Goal: Task Accomplishment & Management: Manage account settings

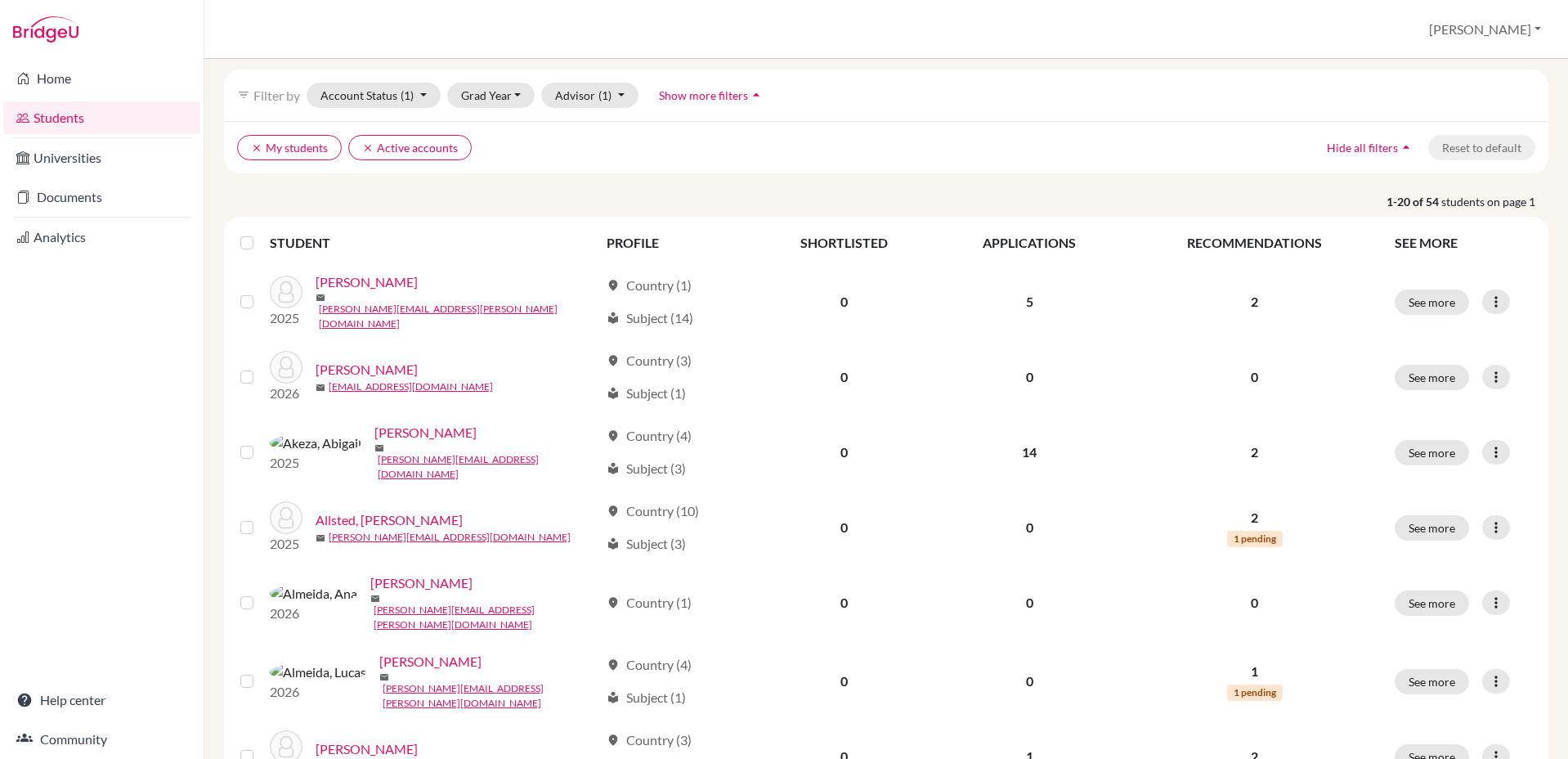
scroll to position [58, 0]
click at [505, 97] on button "Grad Year" at bounding box center [491, 96] width 88 height 25
click at [508, 161] on div "2026" at bounding box center [496, 158] width 57 height 20
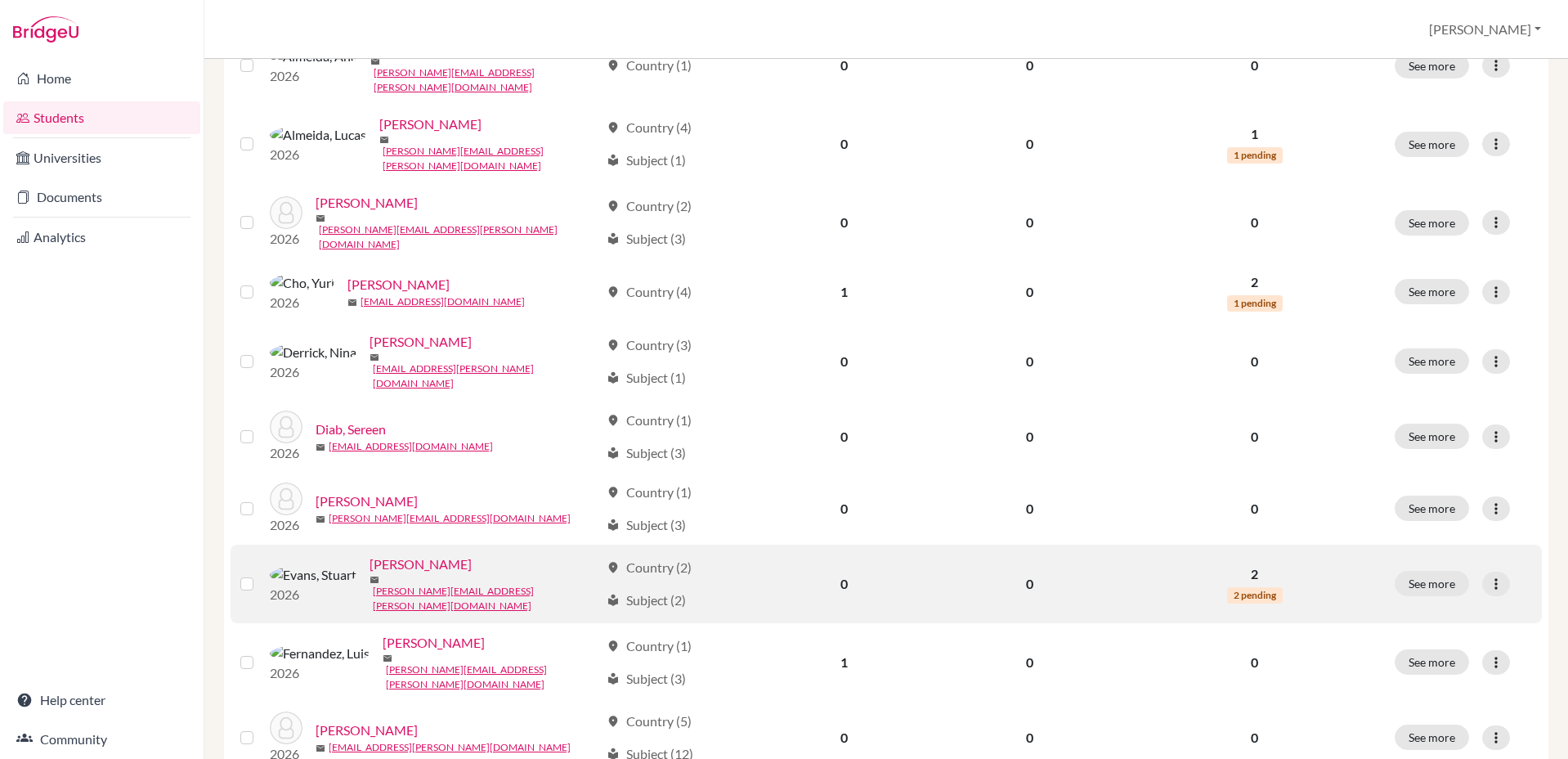
scroll to position [374, 0]
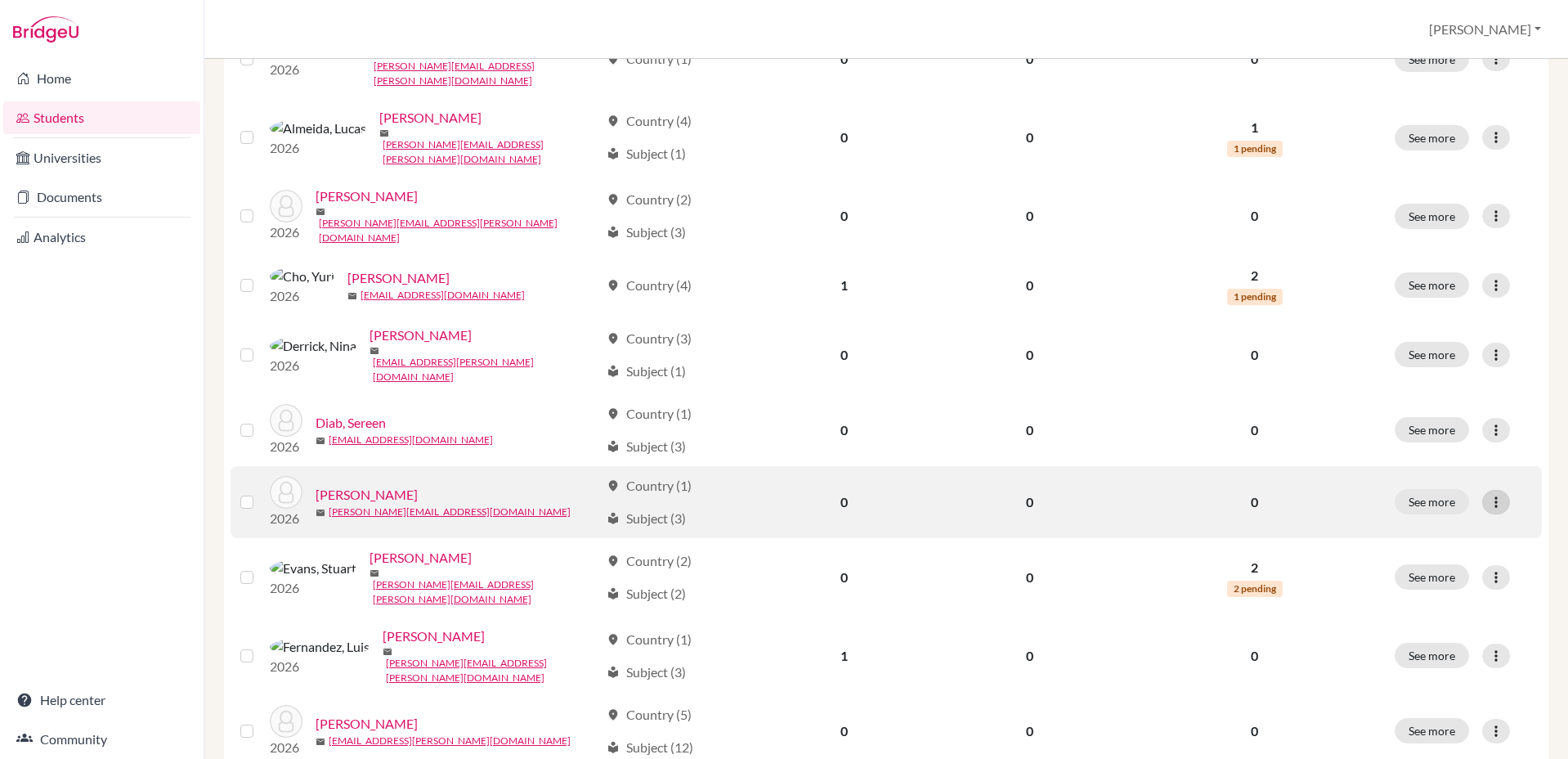
click at [1500, 494] on icon at bounding box center [1496, 502] width 16 height 16
click at [1449, 522] on button "Edit student" at bounding box center [1425, 521] width 129 height 26
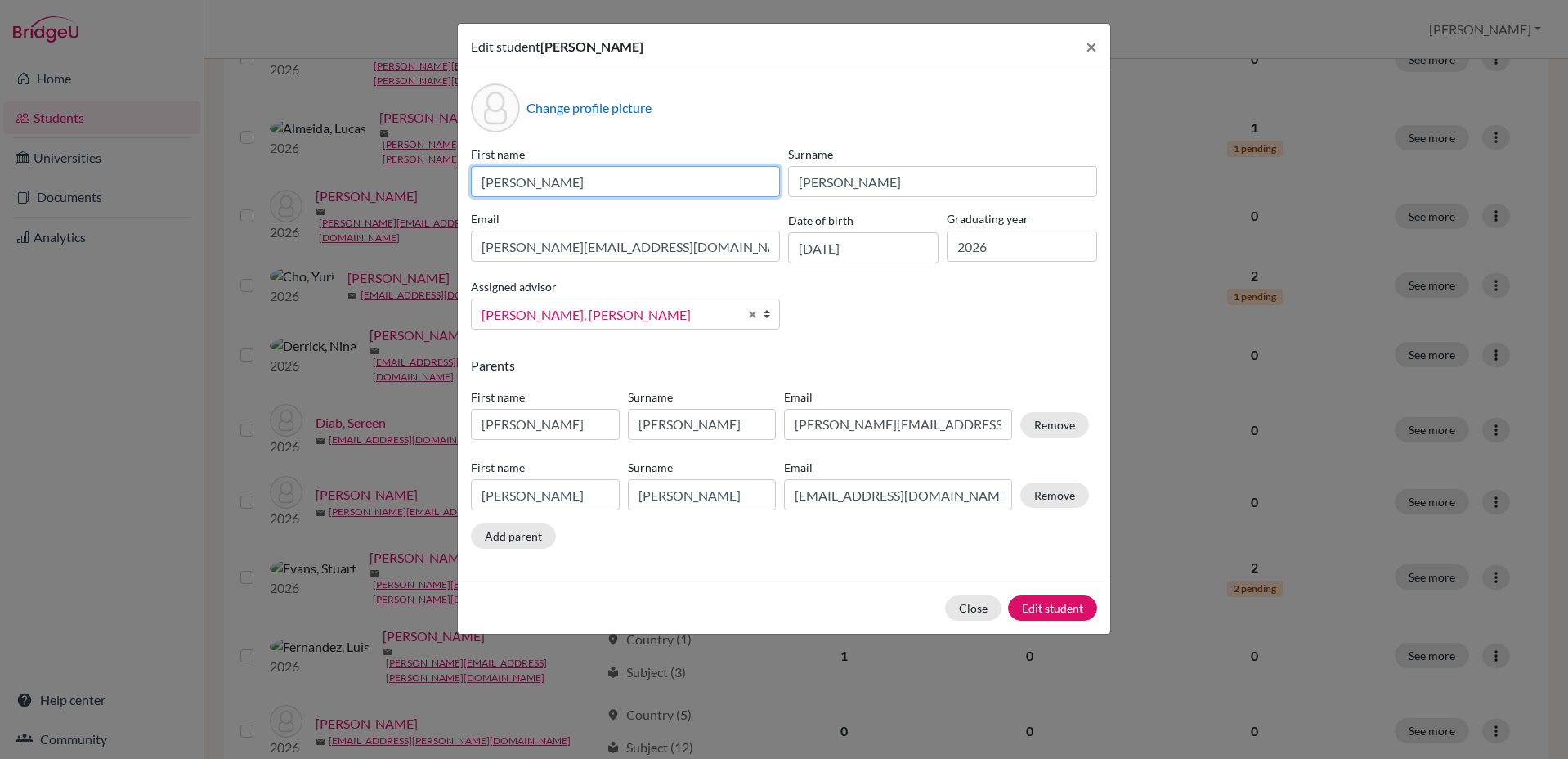
click at [488, 179] on input "[PERSON_NAME]" at bounding box center [625, 181] width 309 height 31
drag, startPoint x: 534, startPoint y: 184, endPoint x: 461, endPoint y: 177, distance: 73.3
click at [461, 178] on div "Change profile picture First name [PERSON_NAME] Surname [PERSON_NAME] [PERSON_N…" at bounding box center [784, 326] width 653 height 511
type input "[PERSON_NAME]"
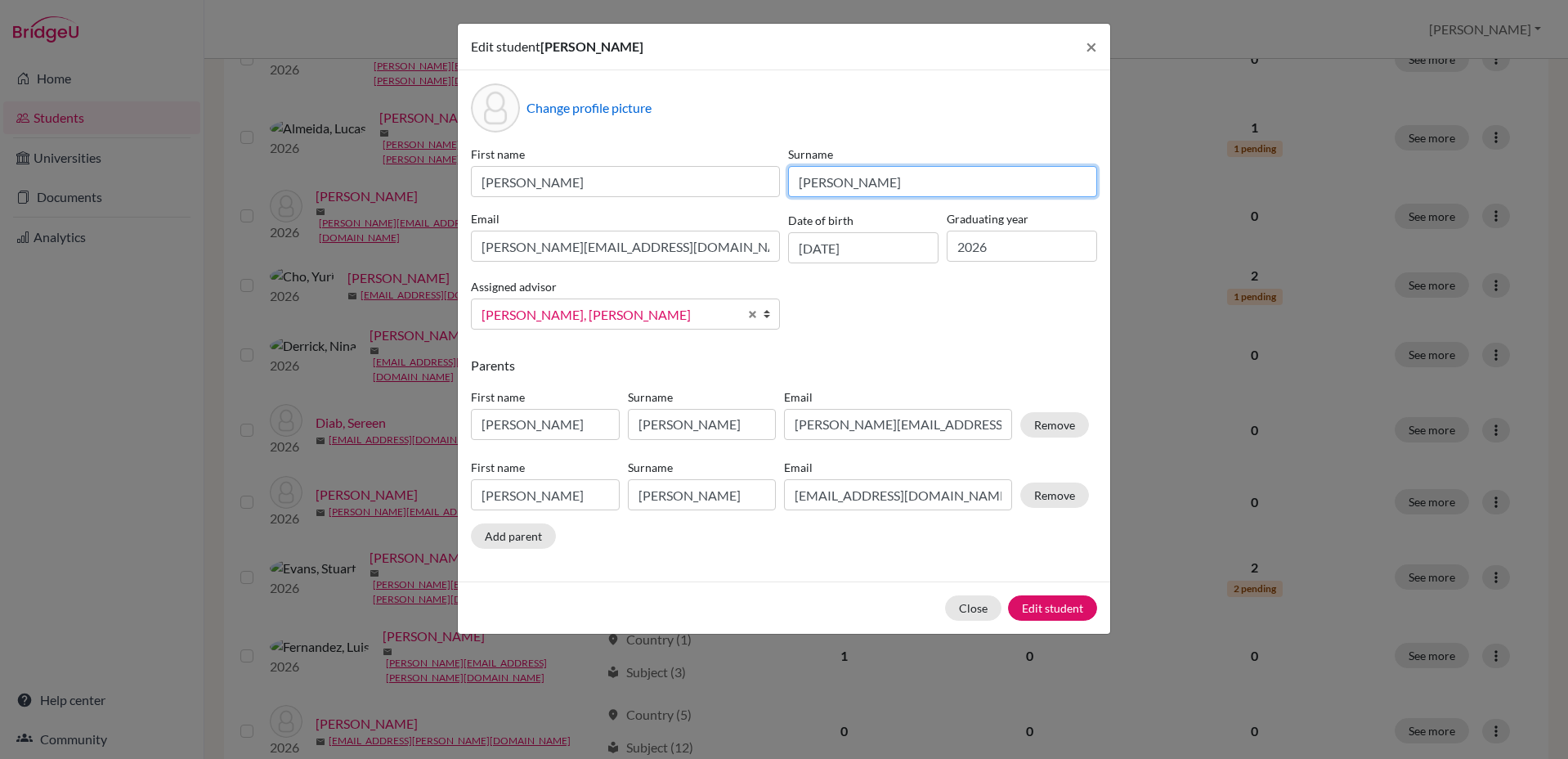
click at [799, 181] on input "[PERSON_NAME]" at bounding box center [943, 181] width 309 height 31
paste input "[PERSON_NAME]"
type input "[PERSON_NAME]"
click at [1047, 605] on button "Edit student" at bounding box center [1053, 608] width 89 height 25
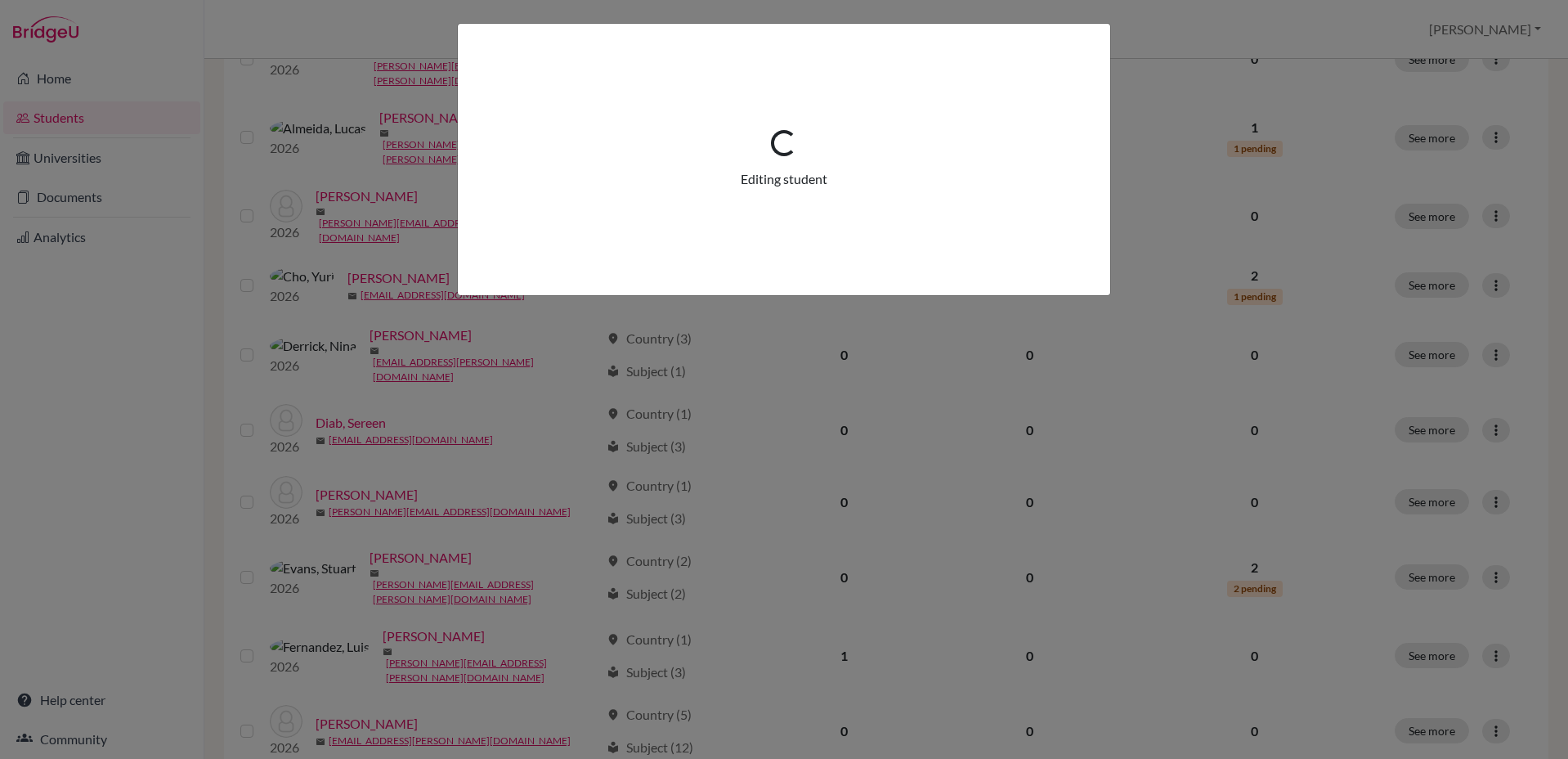
scroll to position [0, 0]
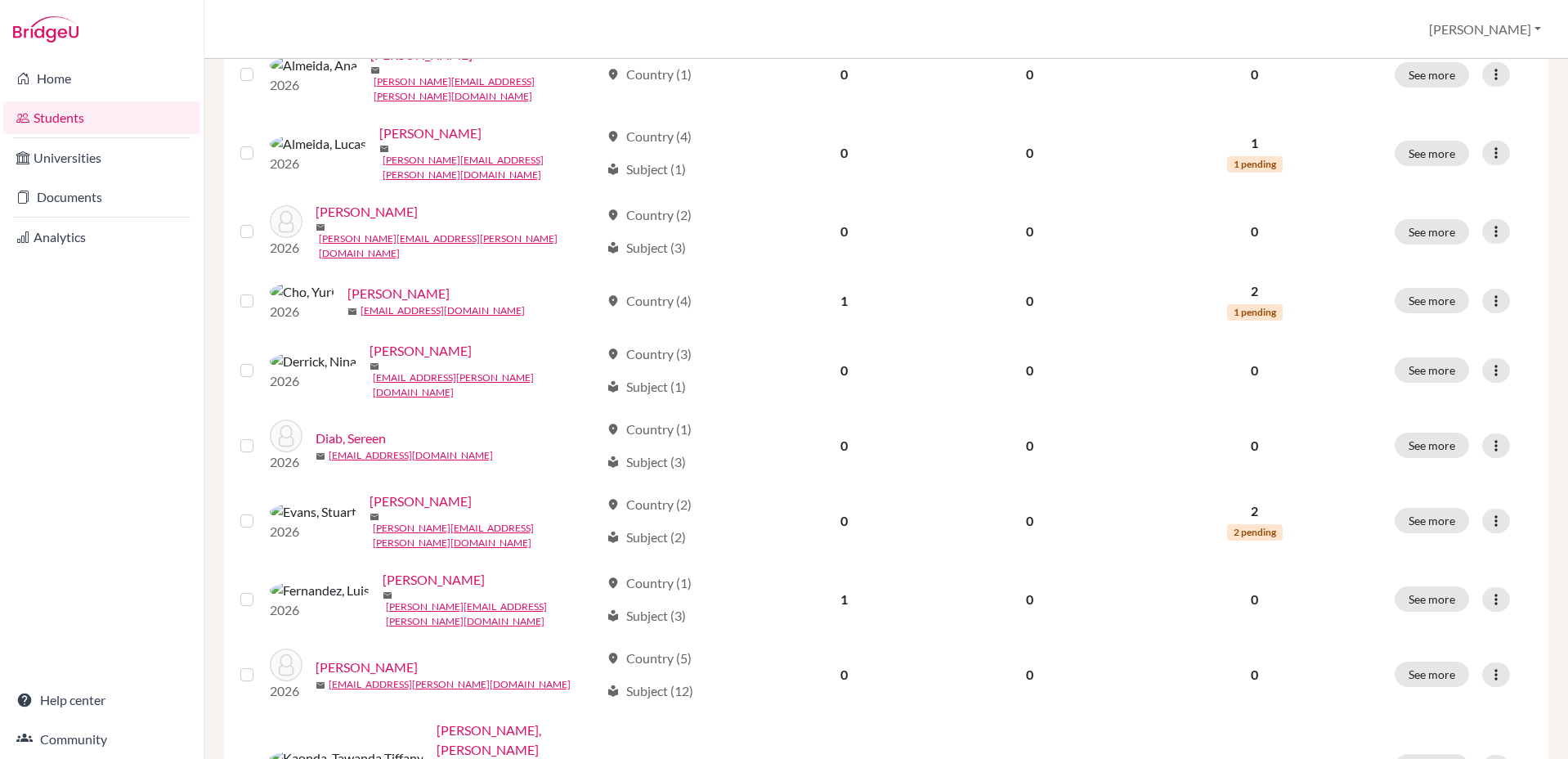
scroll to position [412, 0]
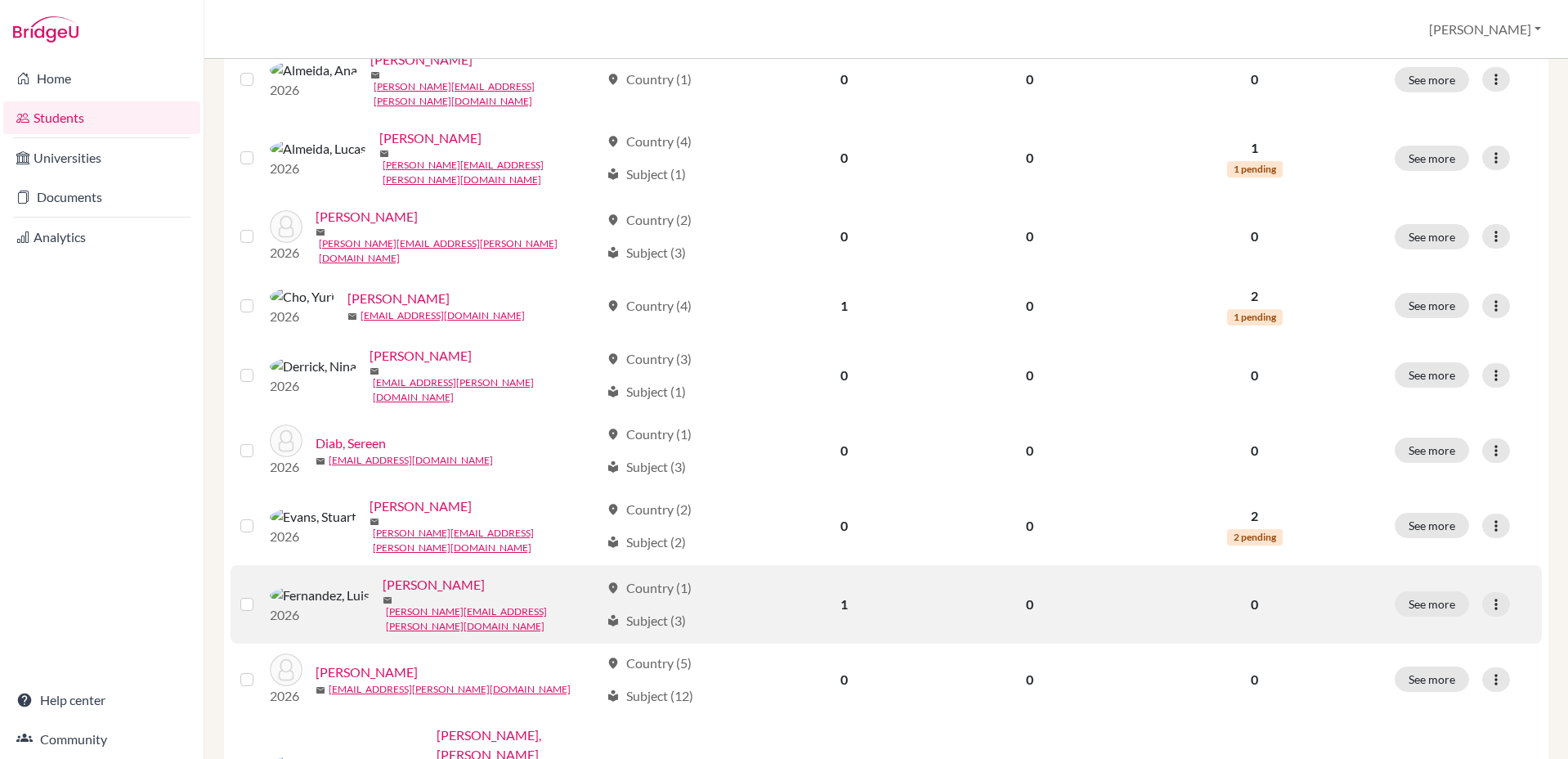
drag, startPoint x: 247, startPoint y: 577, endPoint x: 268, endPoint y: 574, distance: 21.2
click at [260, 595] on label at bounding box center [260, 595] width 0 height 0
click at [0, 0] on input "checkbox" at bounding box center [0, 0] width 0 height 0
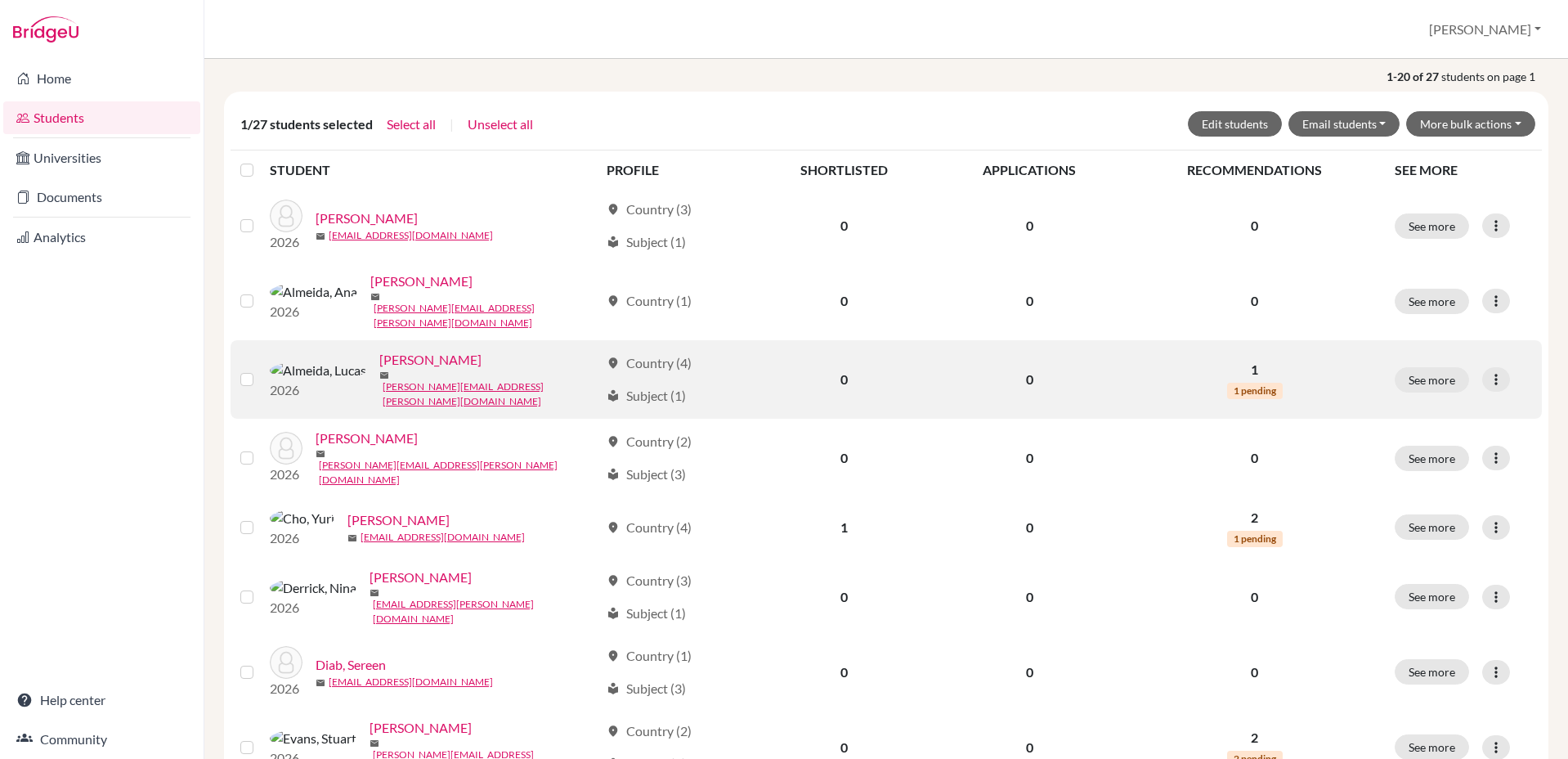
scroll to position [210, 0]
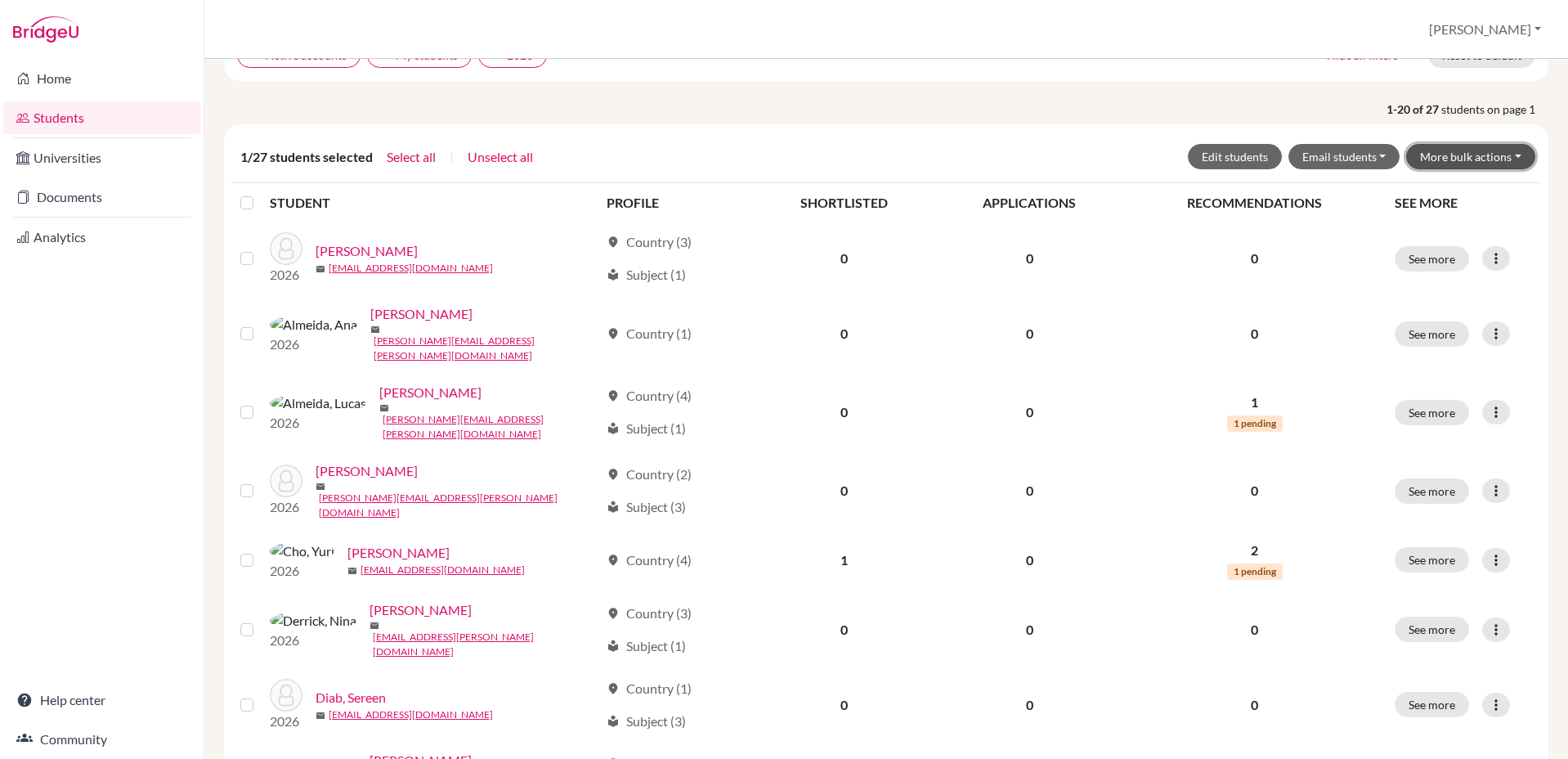
click at [1513, 154] on button "More bulk actions" at bounding box center [1471, 156] width 129 height 25
click at [1447, 187] on button "Archive" at bounding box center [1461, 191] width 148 height 26
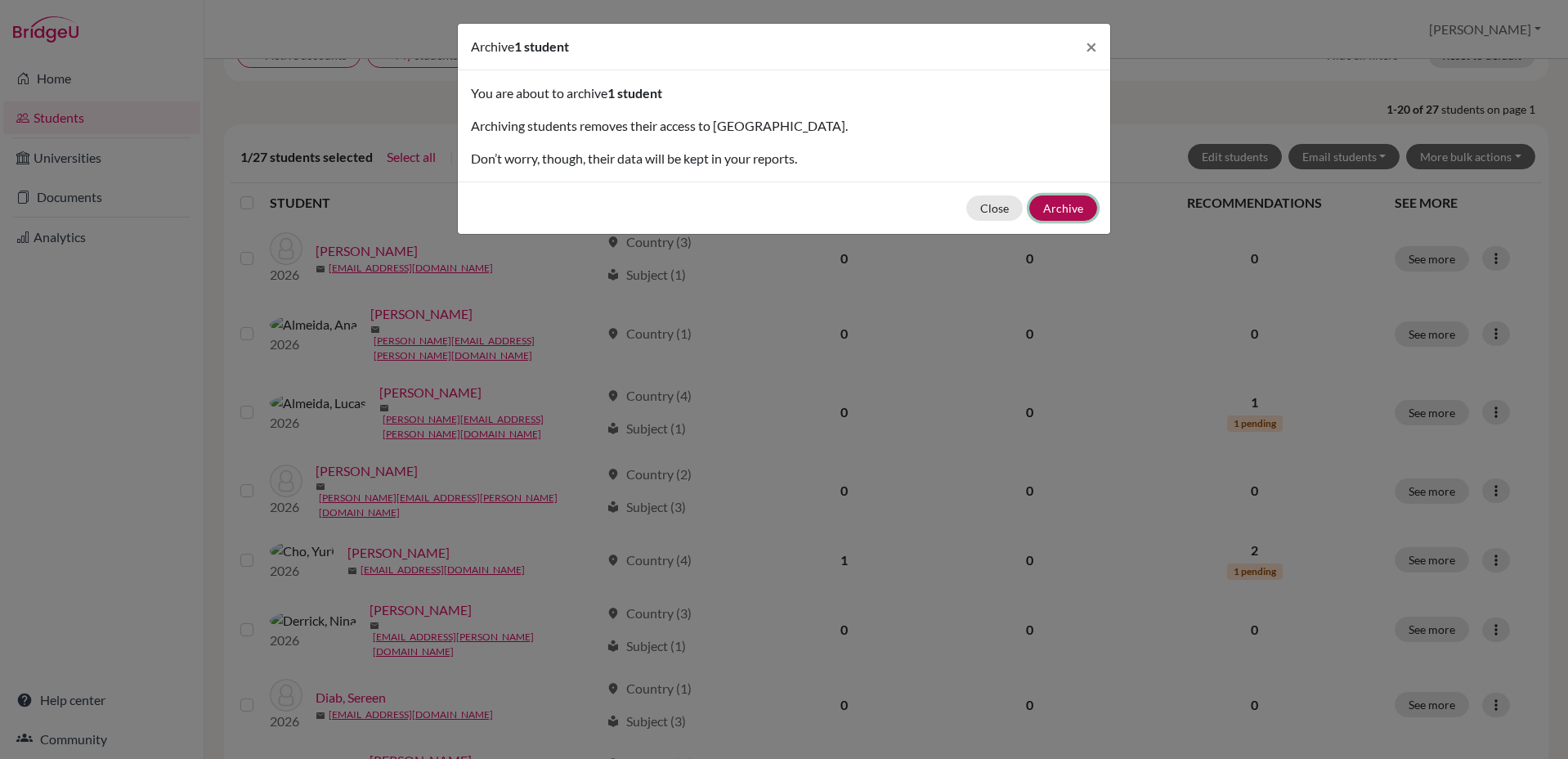
click at [1070, 200] on button "Archive" at bounding box center [1063, 208] width 68 height 25
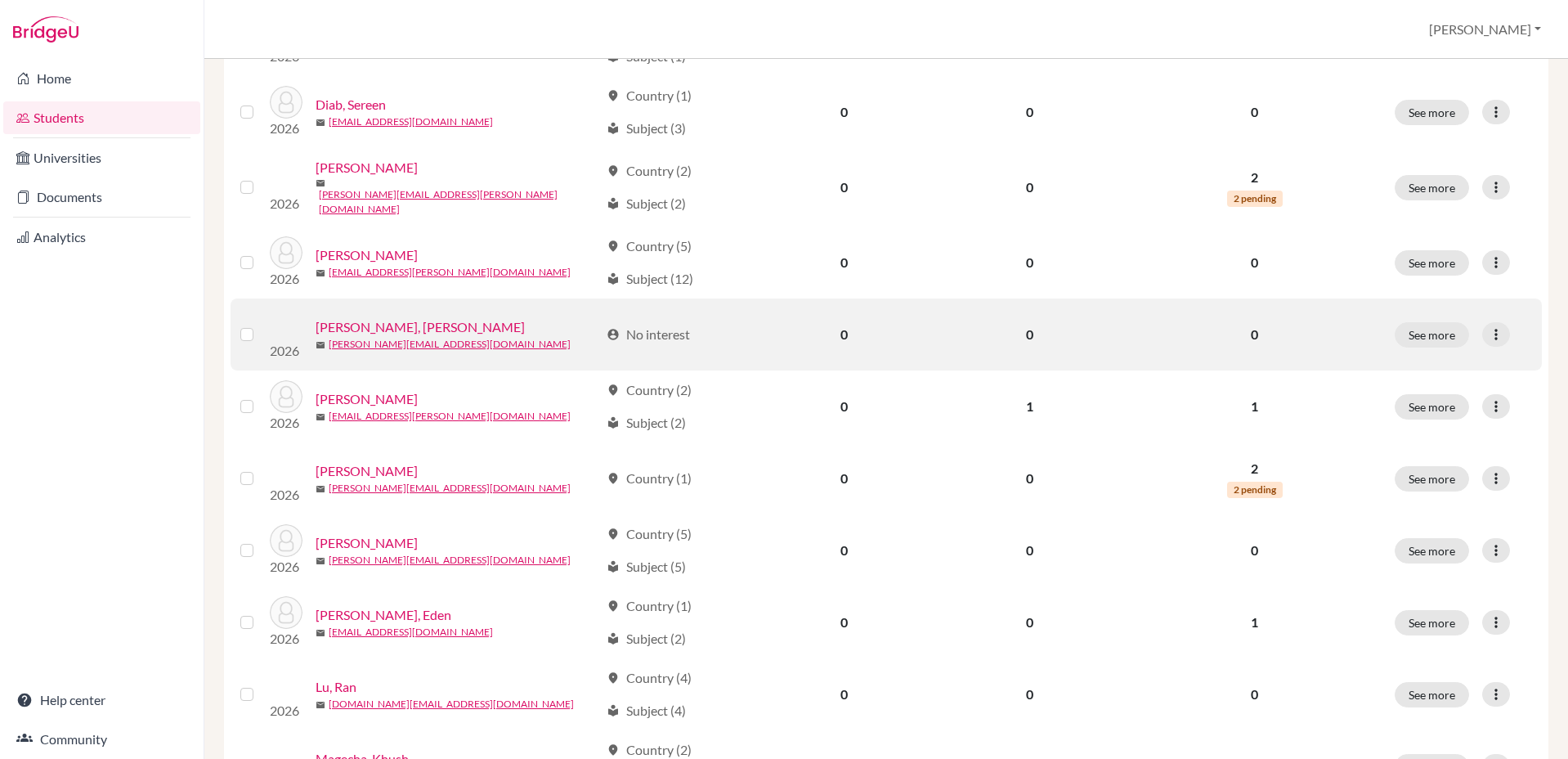
scroll to position [754, 0]
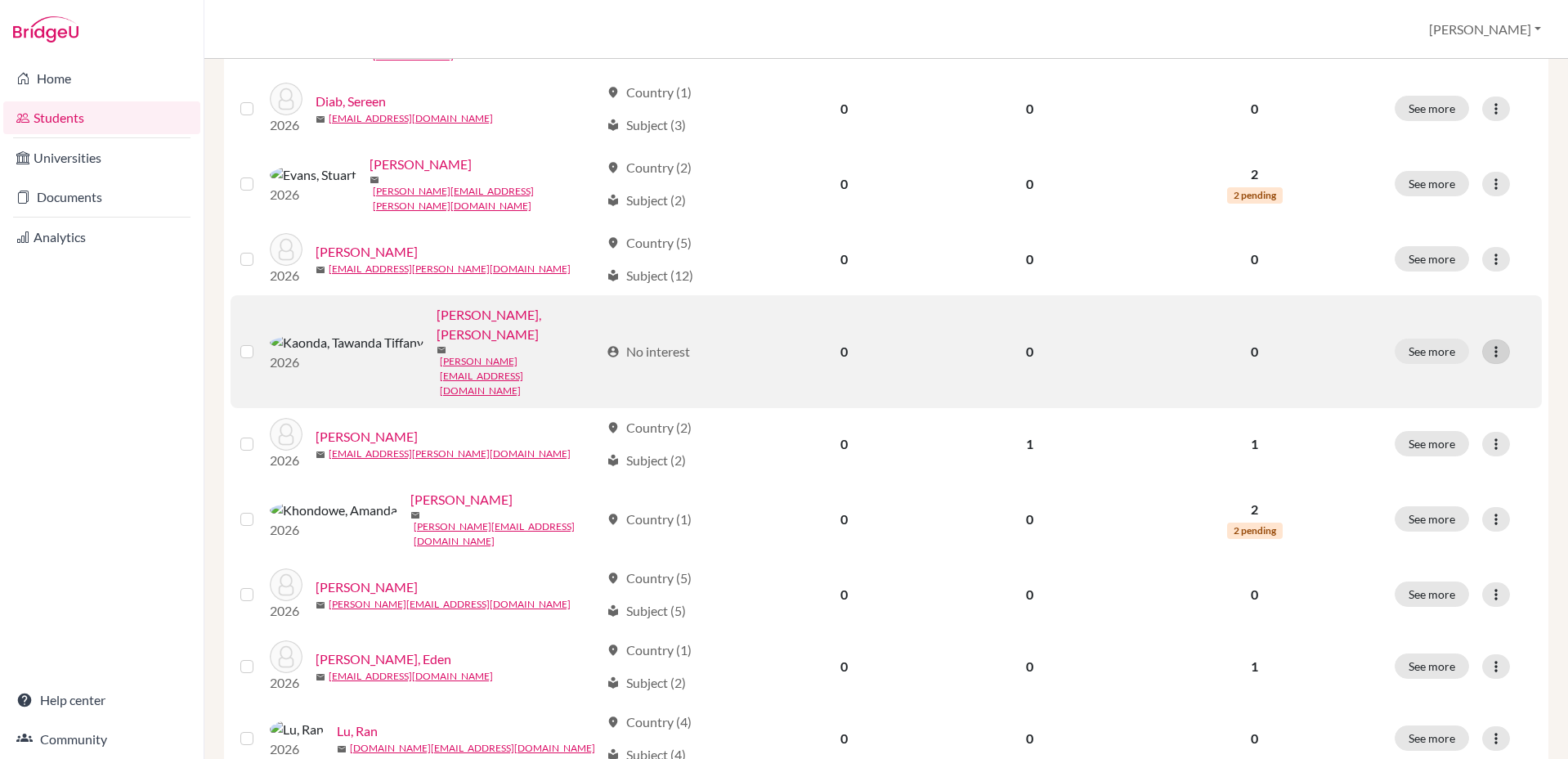
click at [1502, 344] on icon at bounding box center [1496, 352] width 16 height 16
click at [1434, 337] on button "Edit student" at bounding box center [1425, 344] width 129 height 26
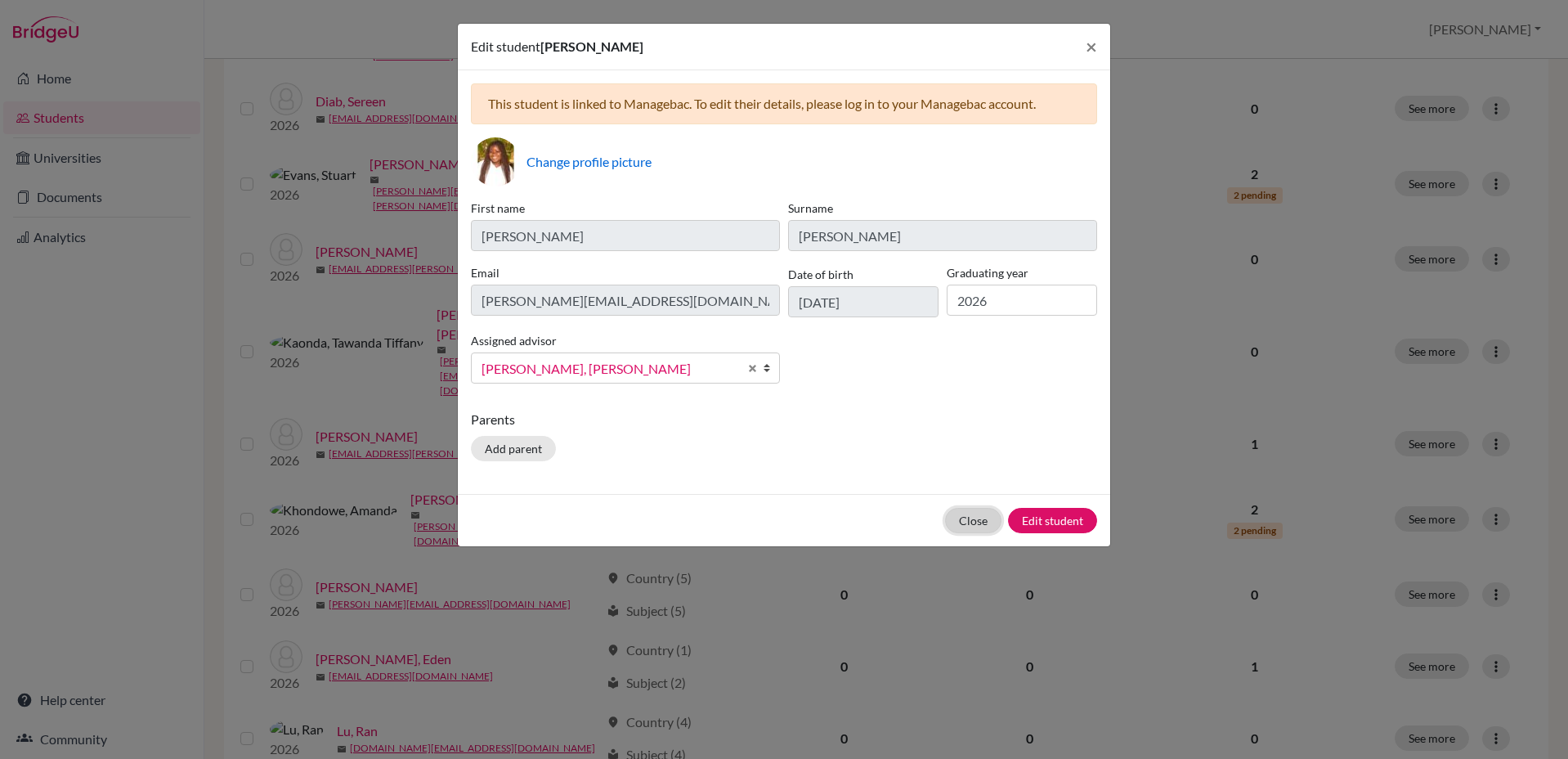
click at [982, 522] on button "Close" at bounding box center [972, 521] width 56 height 25
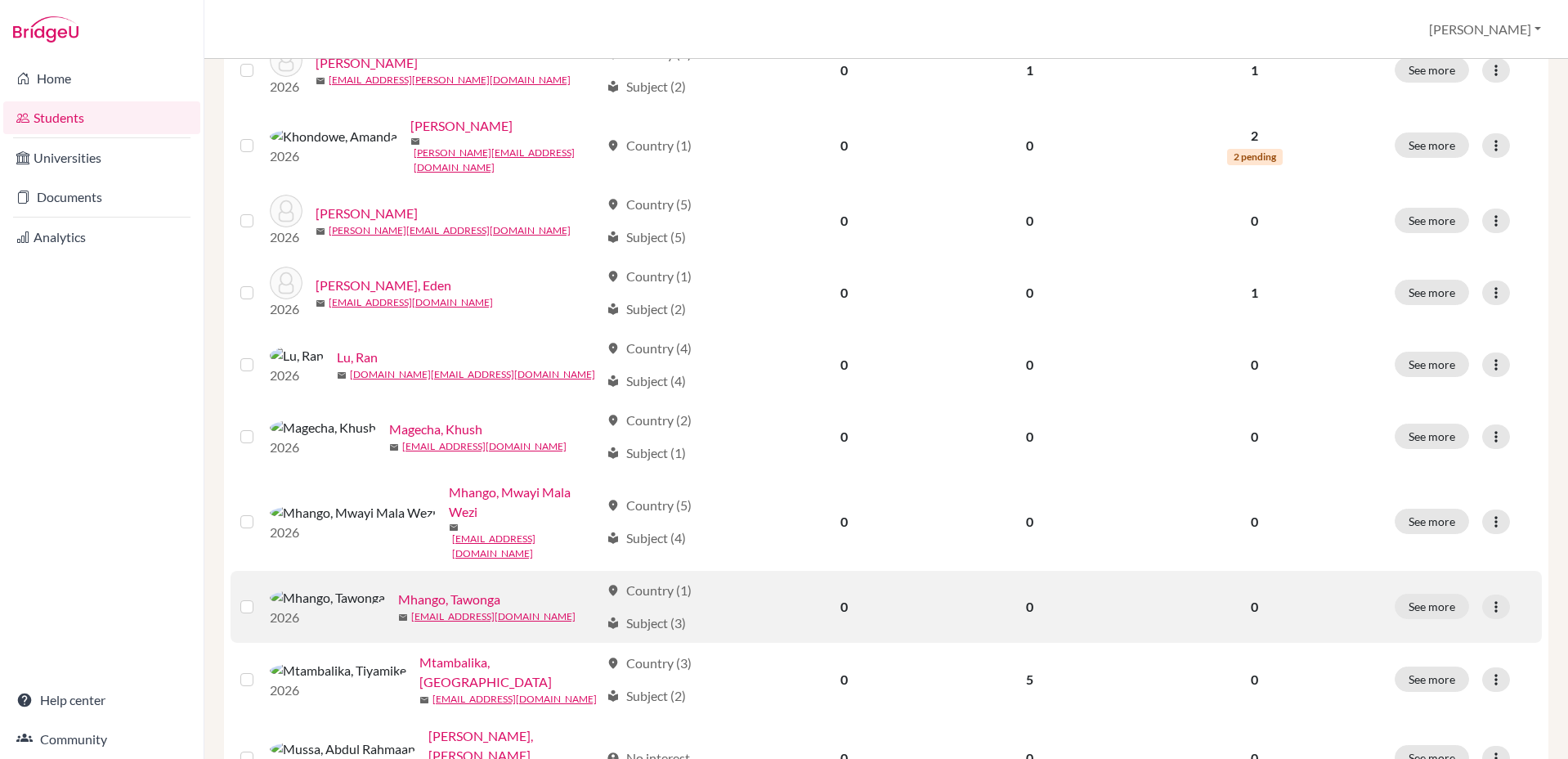
scroll to position [1170, 0]
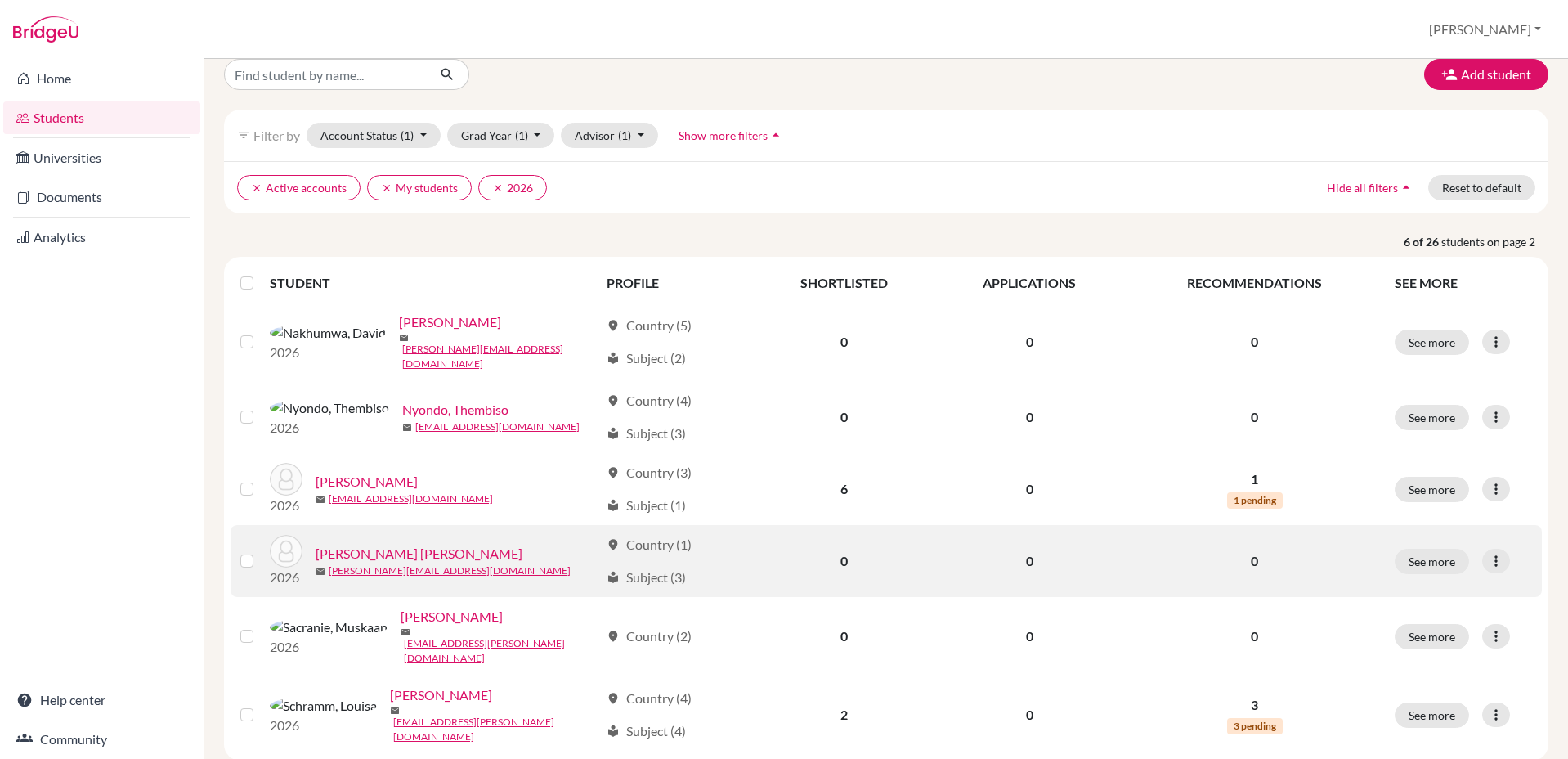
scroll to position [81, 0]
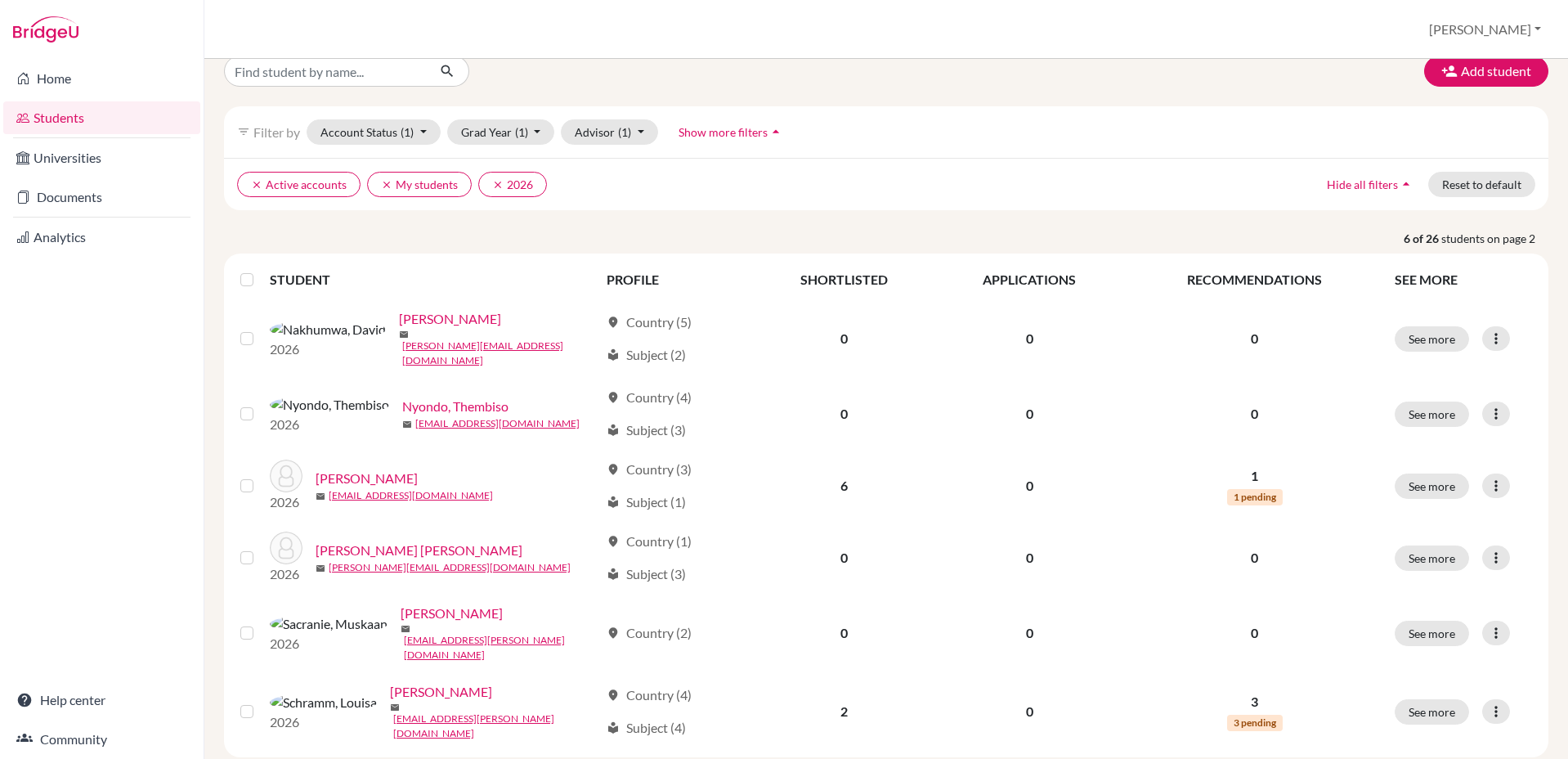
click at [260, 329] on label at bounding box center [260, 329] width 0 height 0
click at [0, 0] on input "checkbox" at bounding box center [0, 0] width 0 height 0
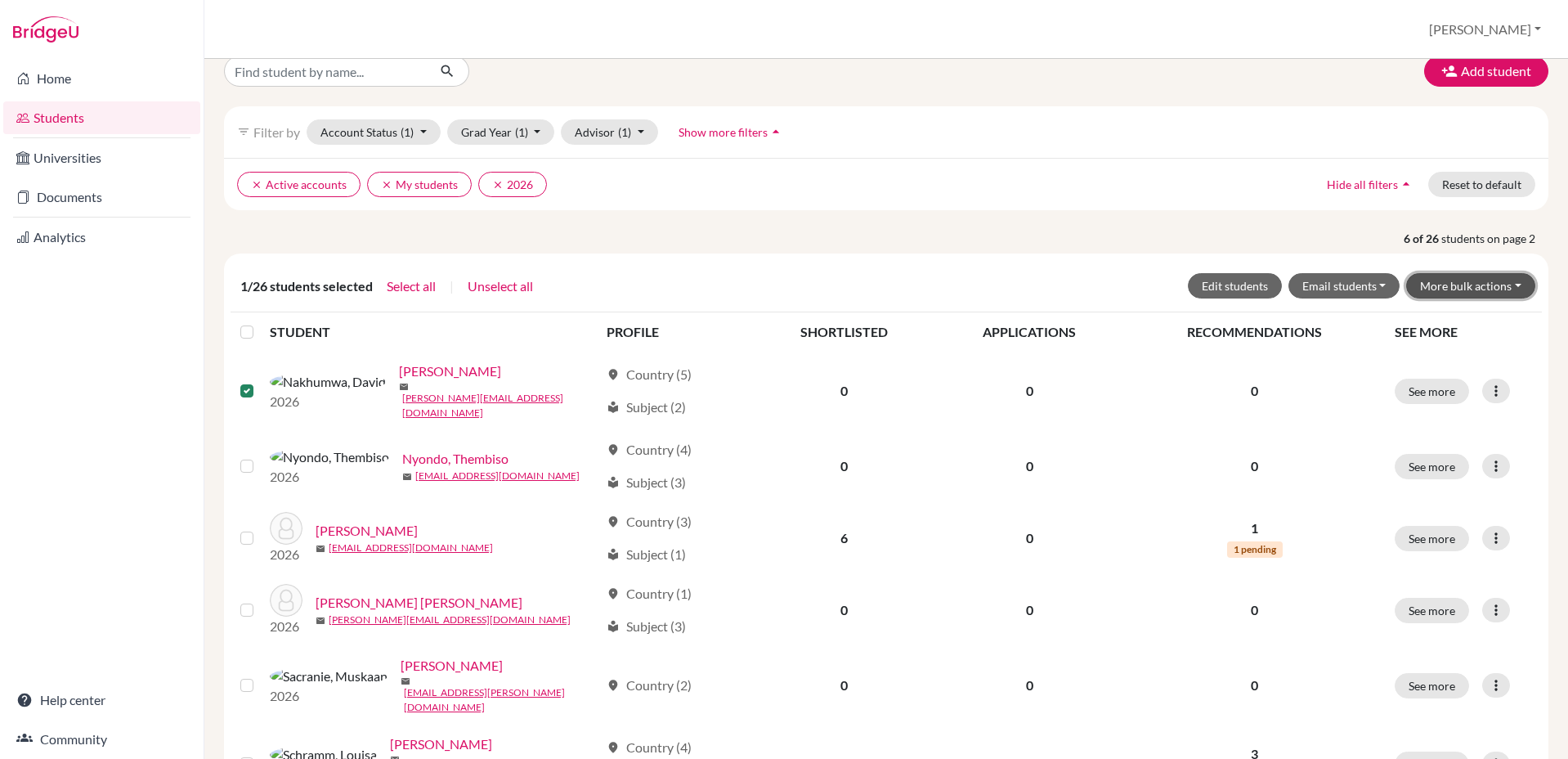
click at [1513, 286] on button "More bulk actions" at bounding box center [1471, 286] width 129 height 25
click at [1443, 323] on button "Archive" at bounding box center [1461, 320] width 148 height 26
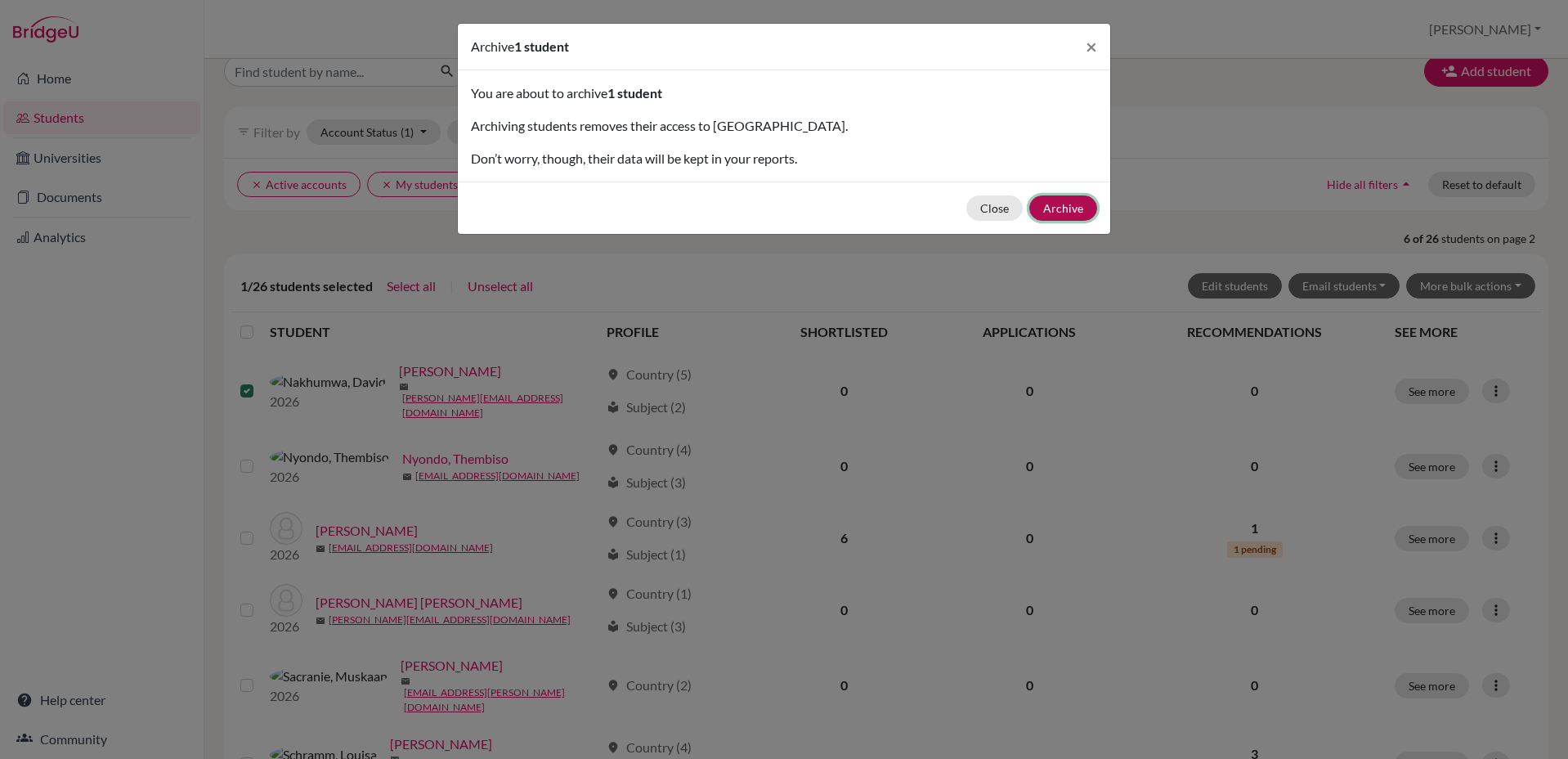
click at [1080, 209] on button "Archive" at bounding box center [1063, 208] width 68 height 25
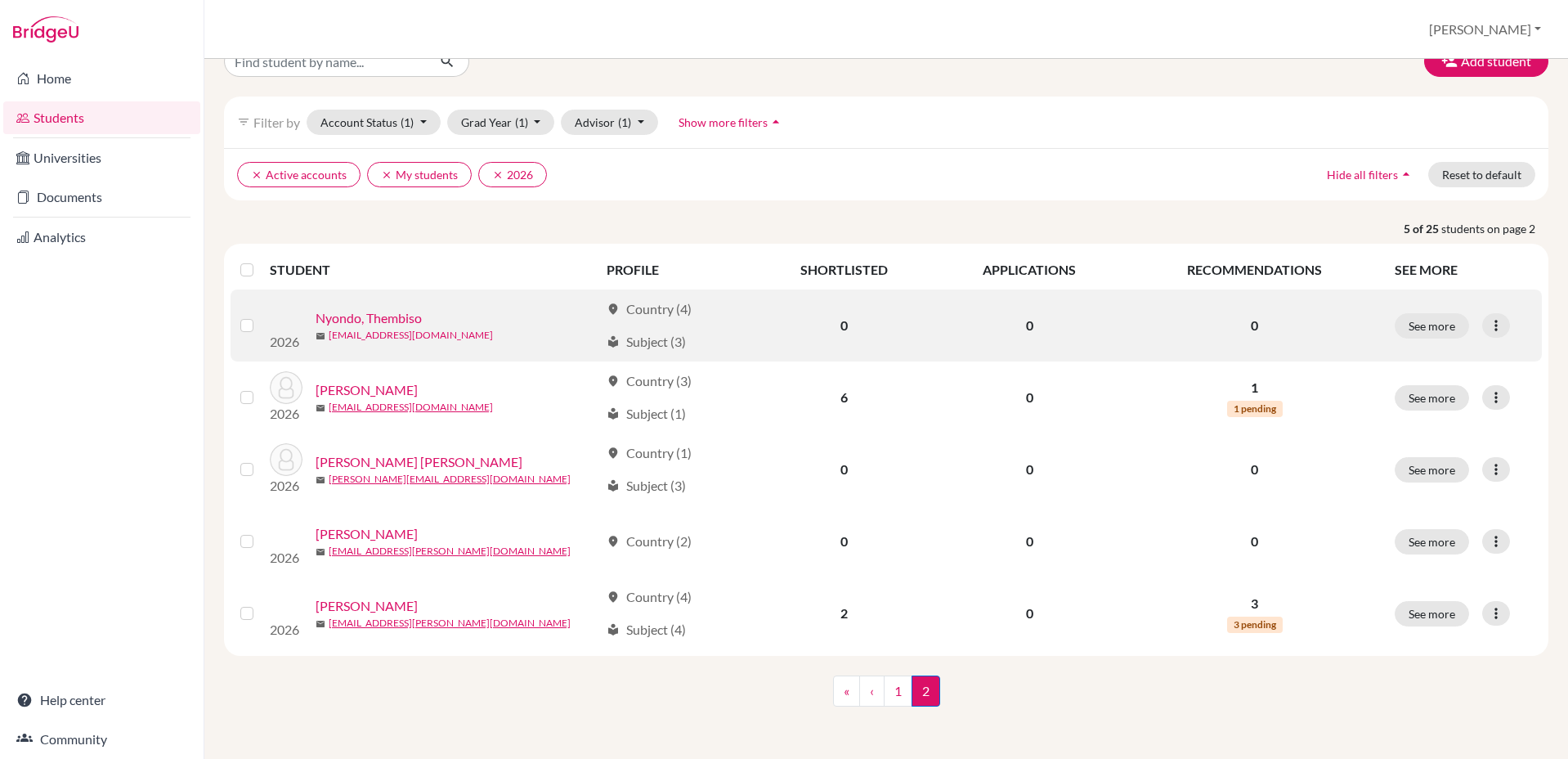
scroll to position [0, 0]
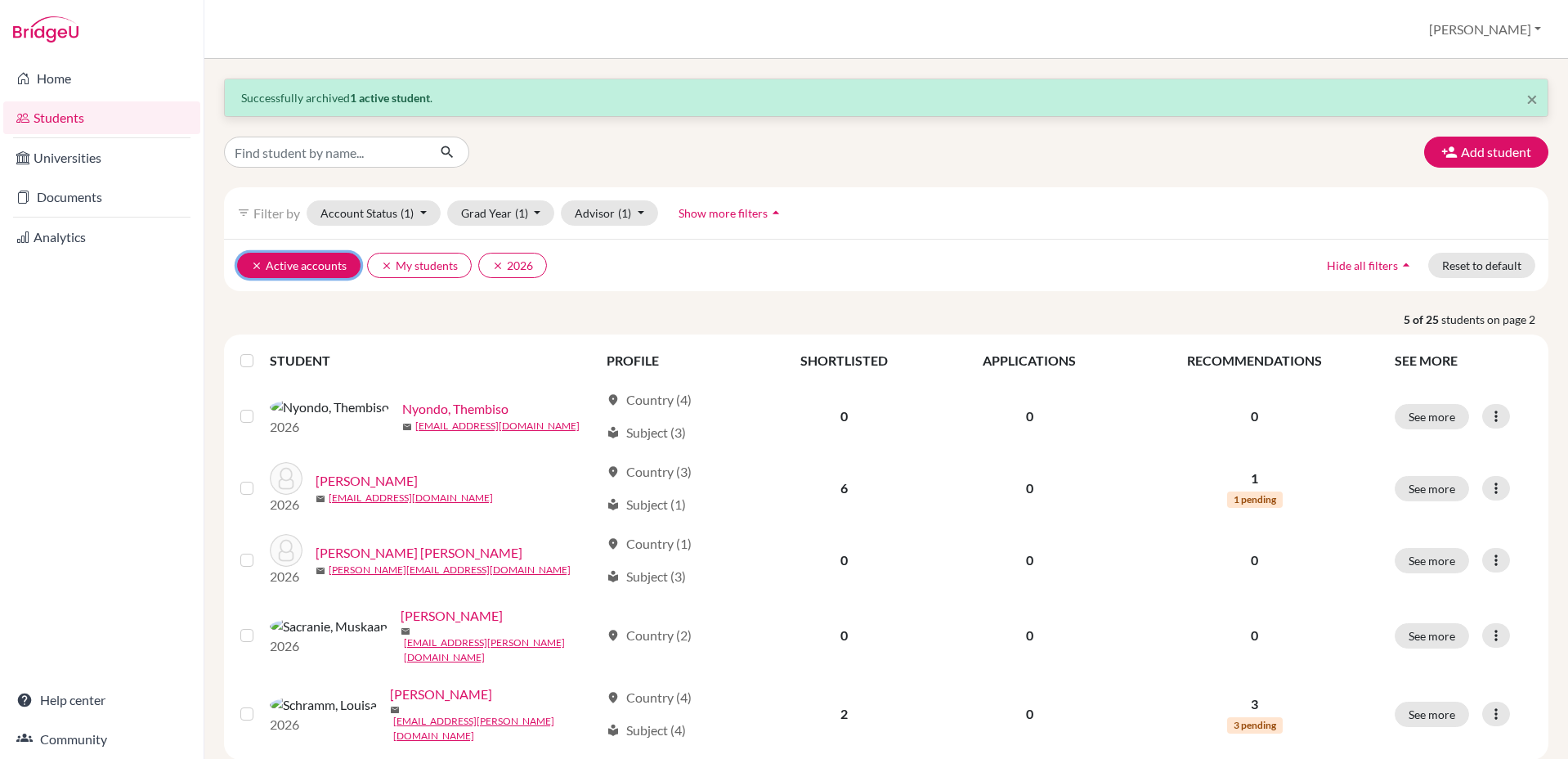
click at [253, 264] on icon "clear" at bounding box center [256, 265] width 12 height 12
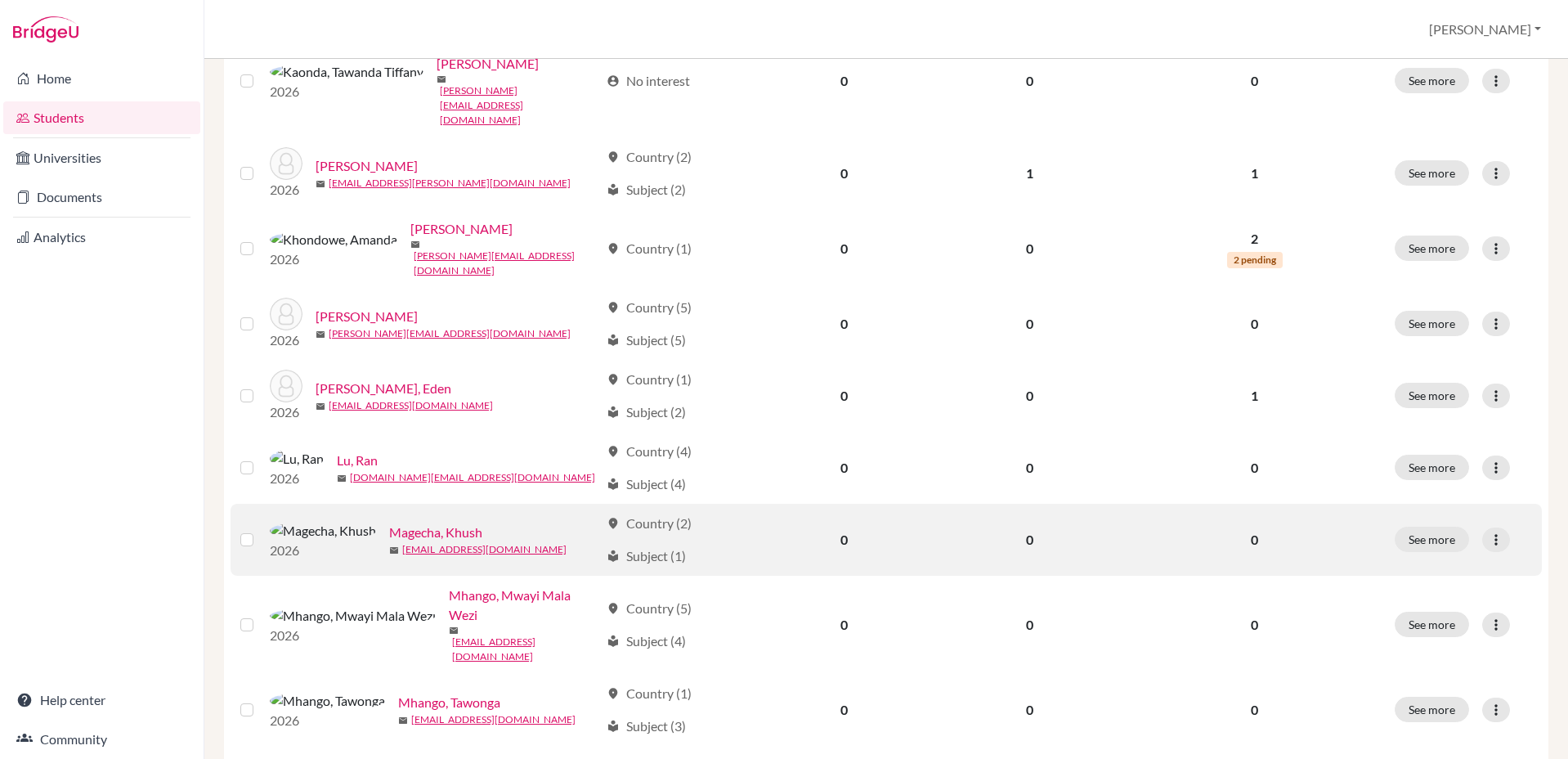
scroll to position [1170, 0]
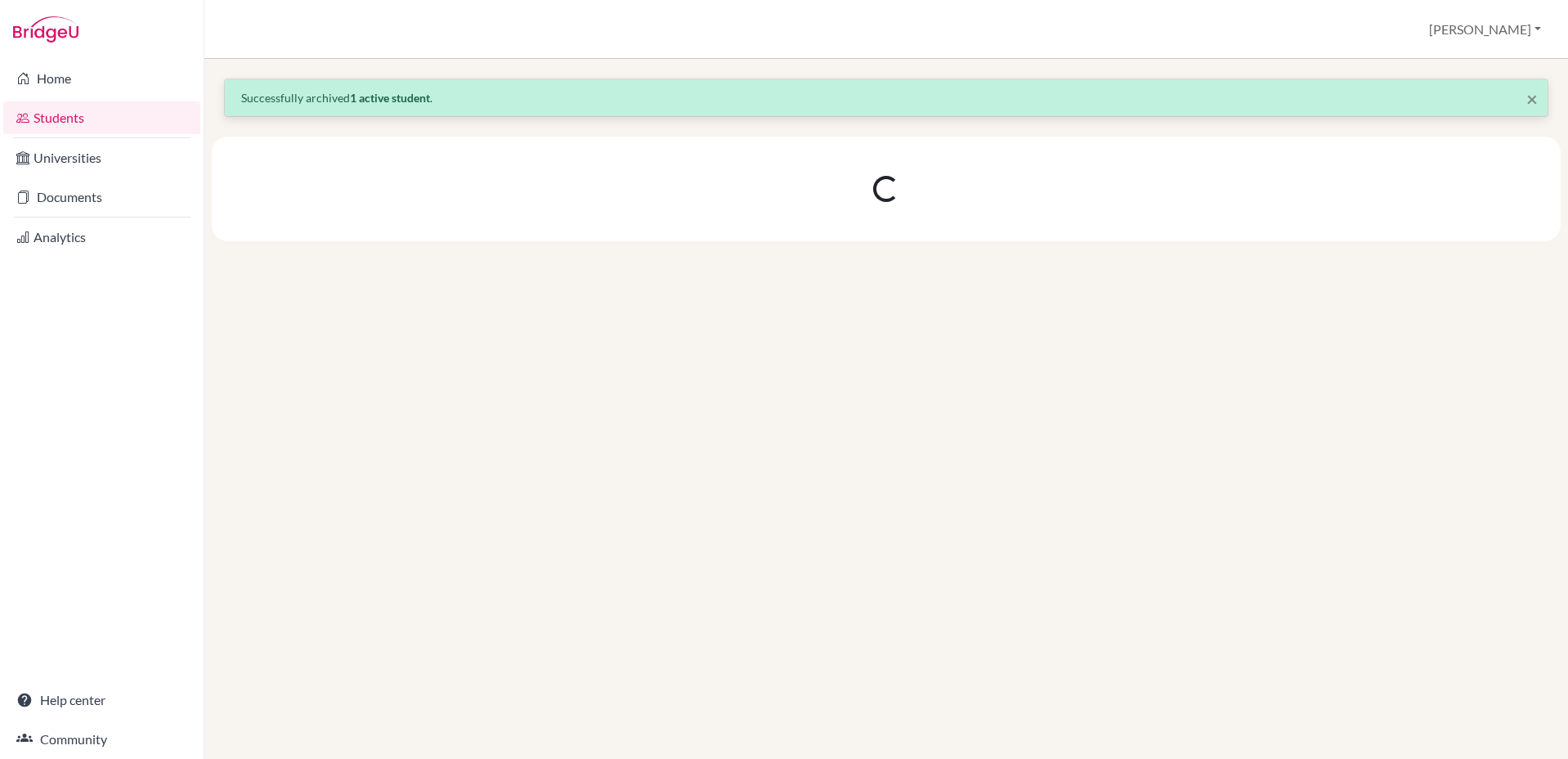
scroll to position [0, 0]
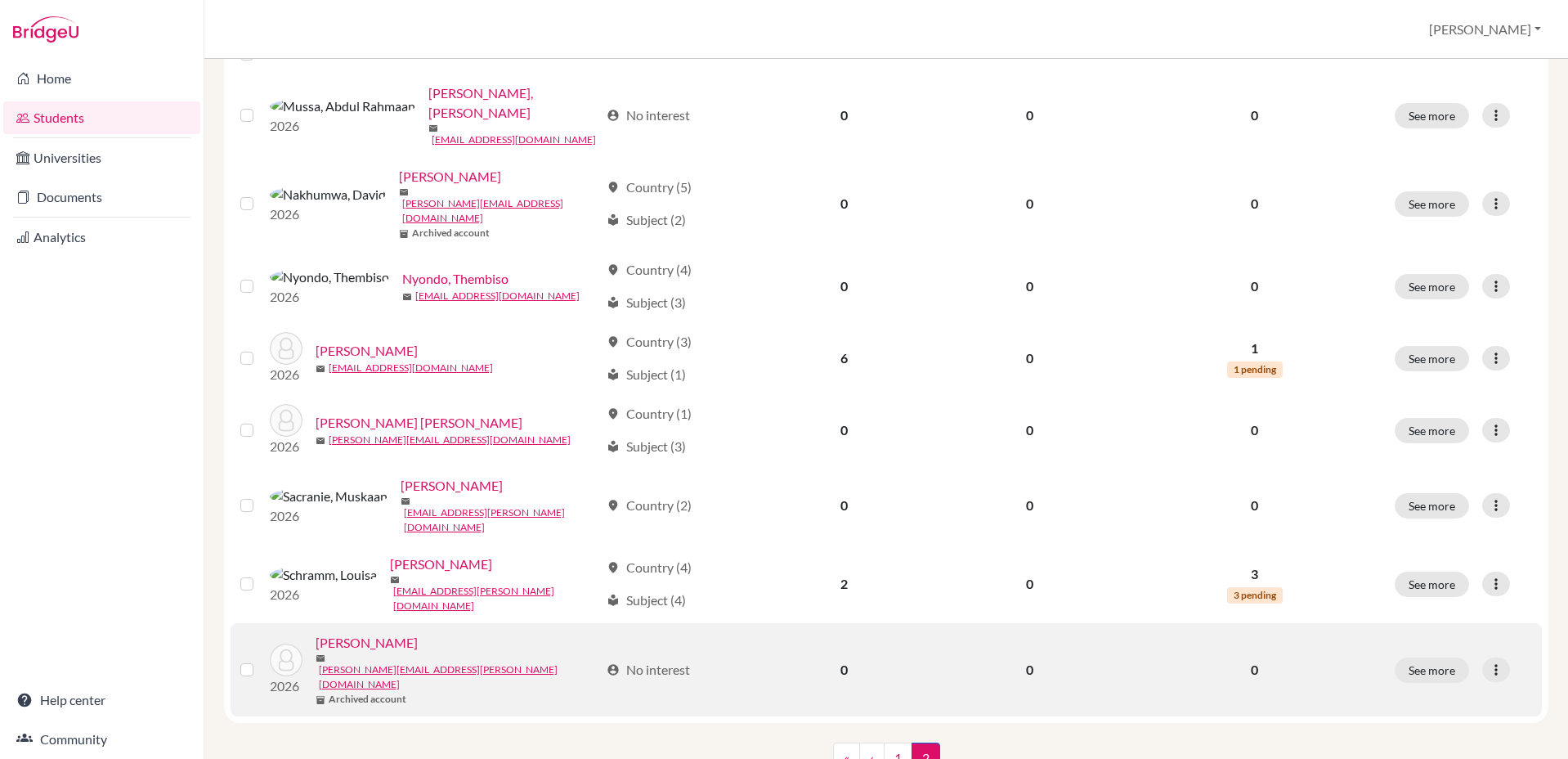
click at [260, 660] on label at bounding box center [260, 660] width 0 height 0
click at [0, 0] on input "checkbox" at bounding box center [0, 0] width 0 height 0
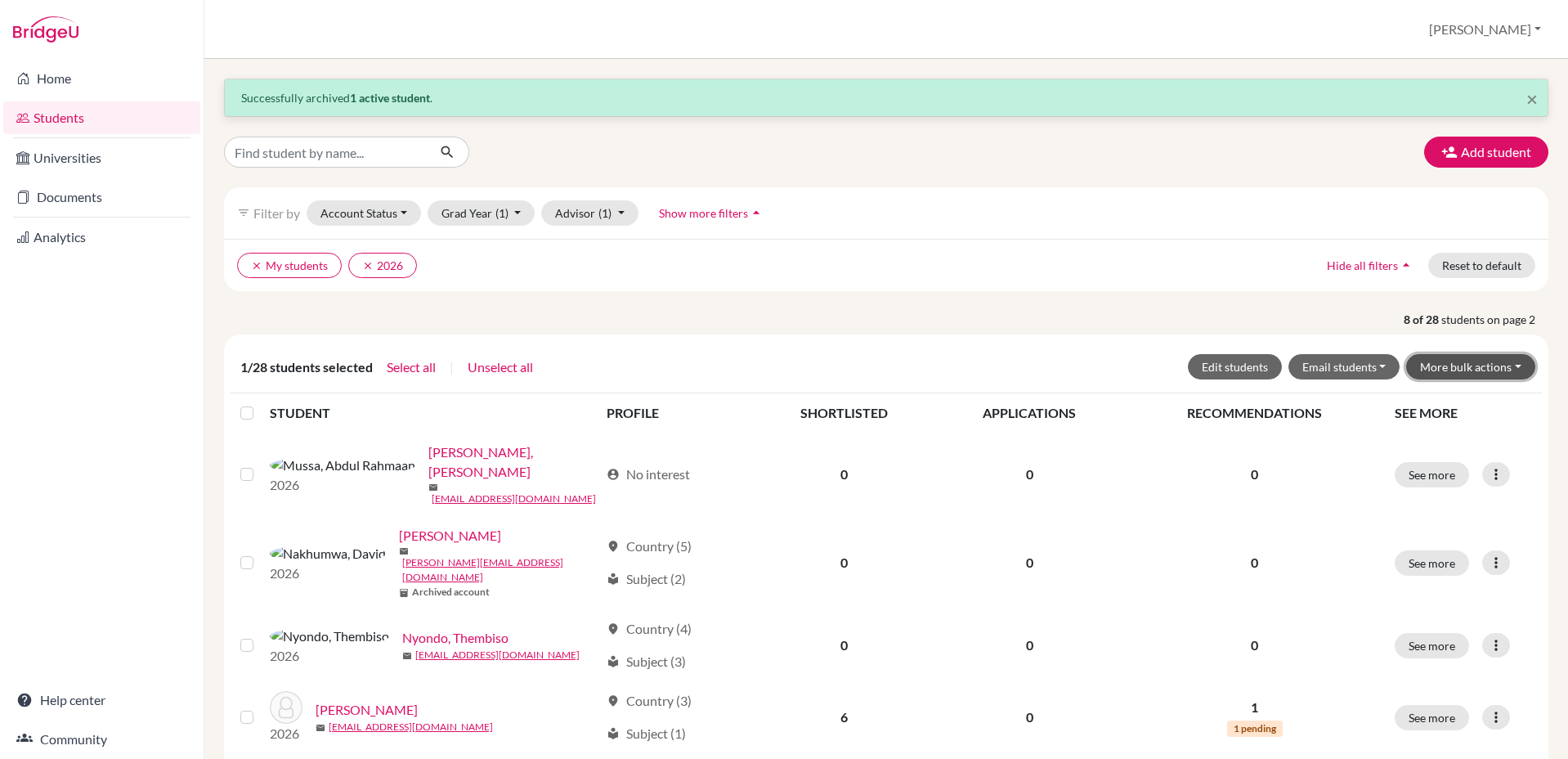
click at [1512, 365] on button "More bulk actions" at bounding box center [1471, 366] width 129 height 25
click at [1448, 421] on button "Unarchive" at bounding box center [1461, 427] width 148 height 26
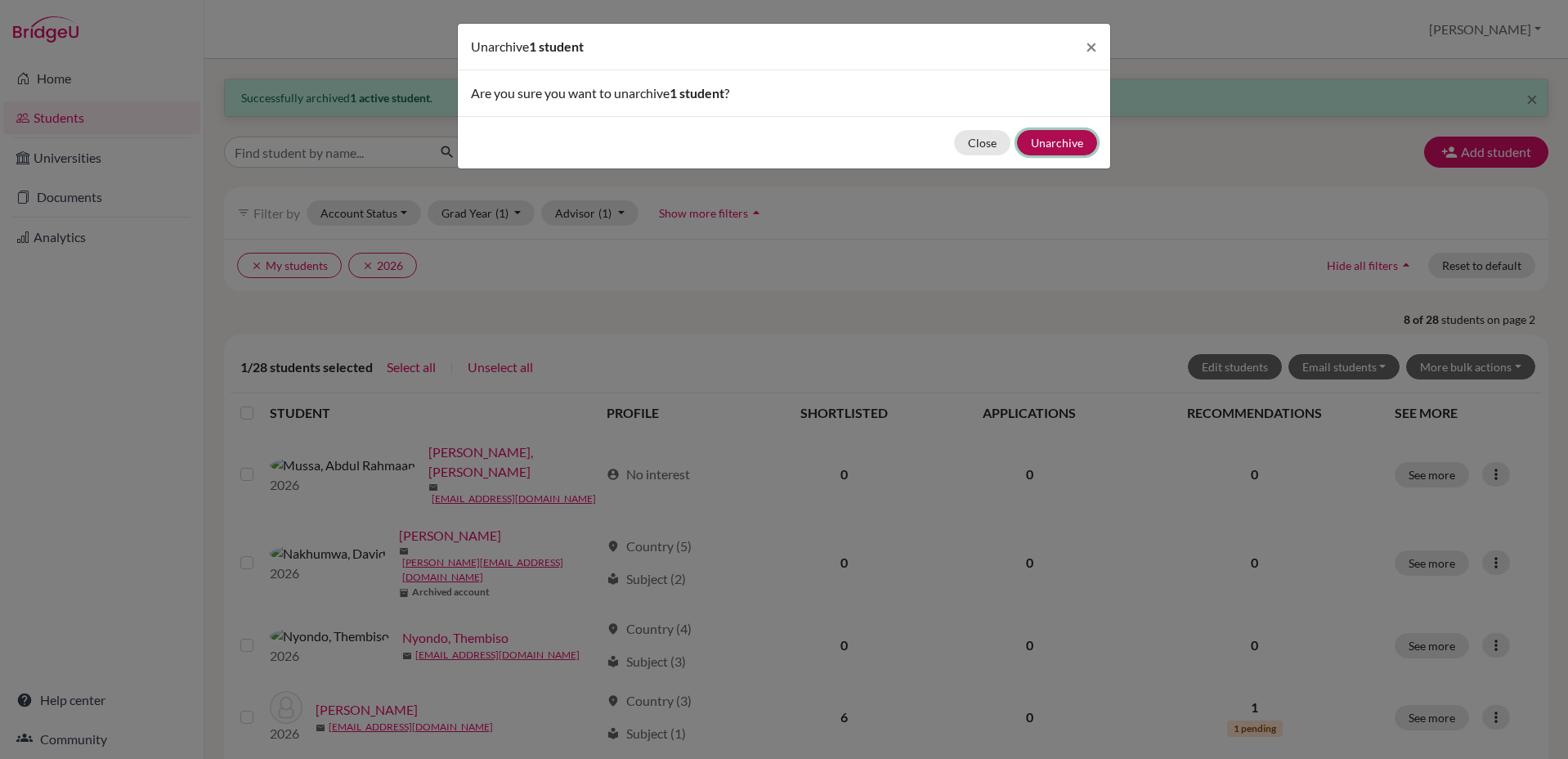
click at [1042, 146] on button "Unarchive" at bounding box center [1057, 143] width 80 height 25
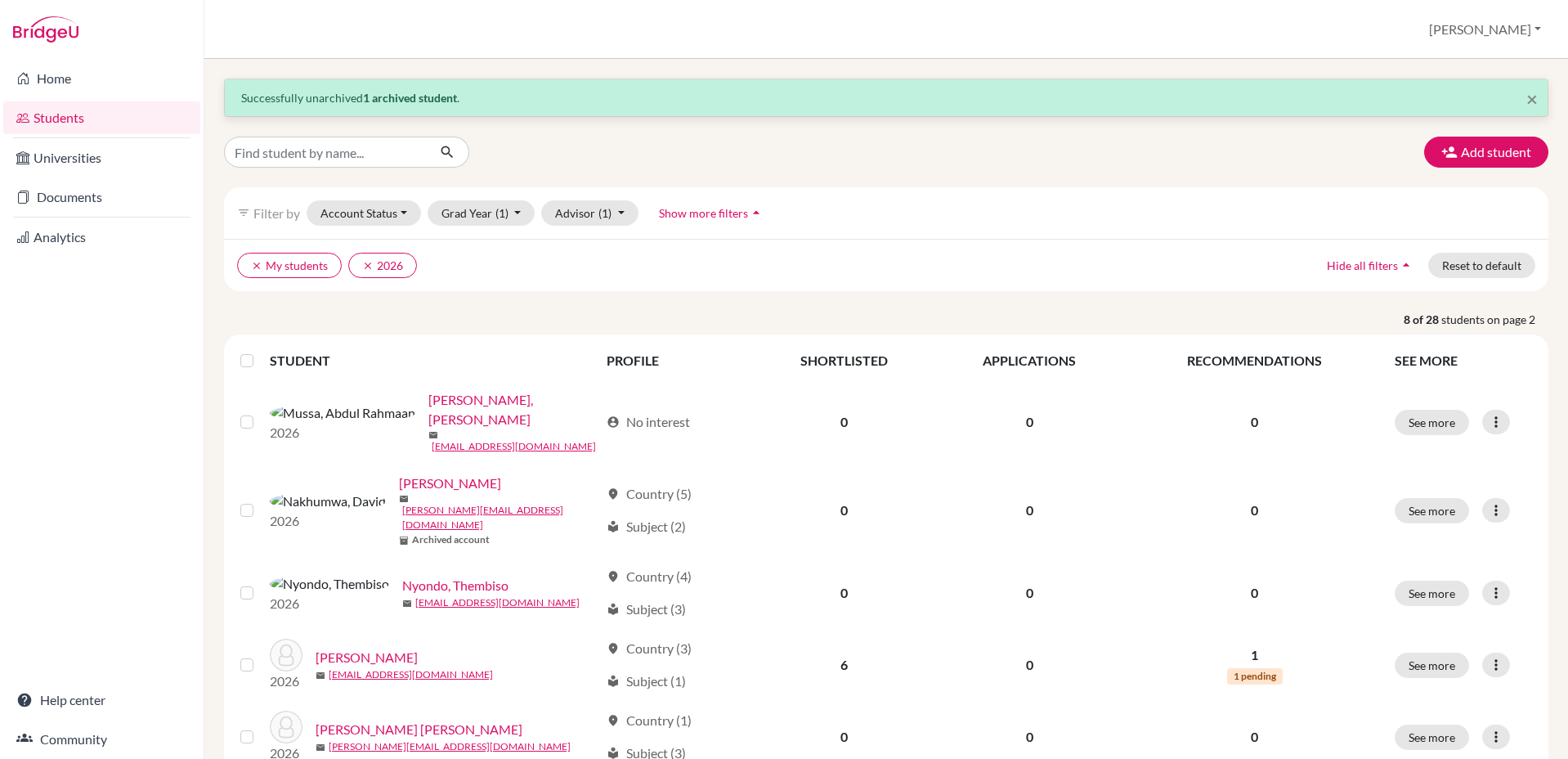
click at [703, 211] on span "Show more filters" at bounding box center [704, 213] width 89 height 14
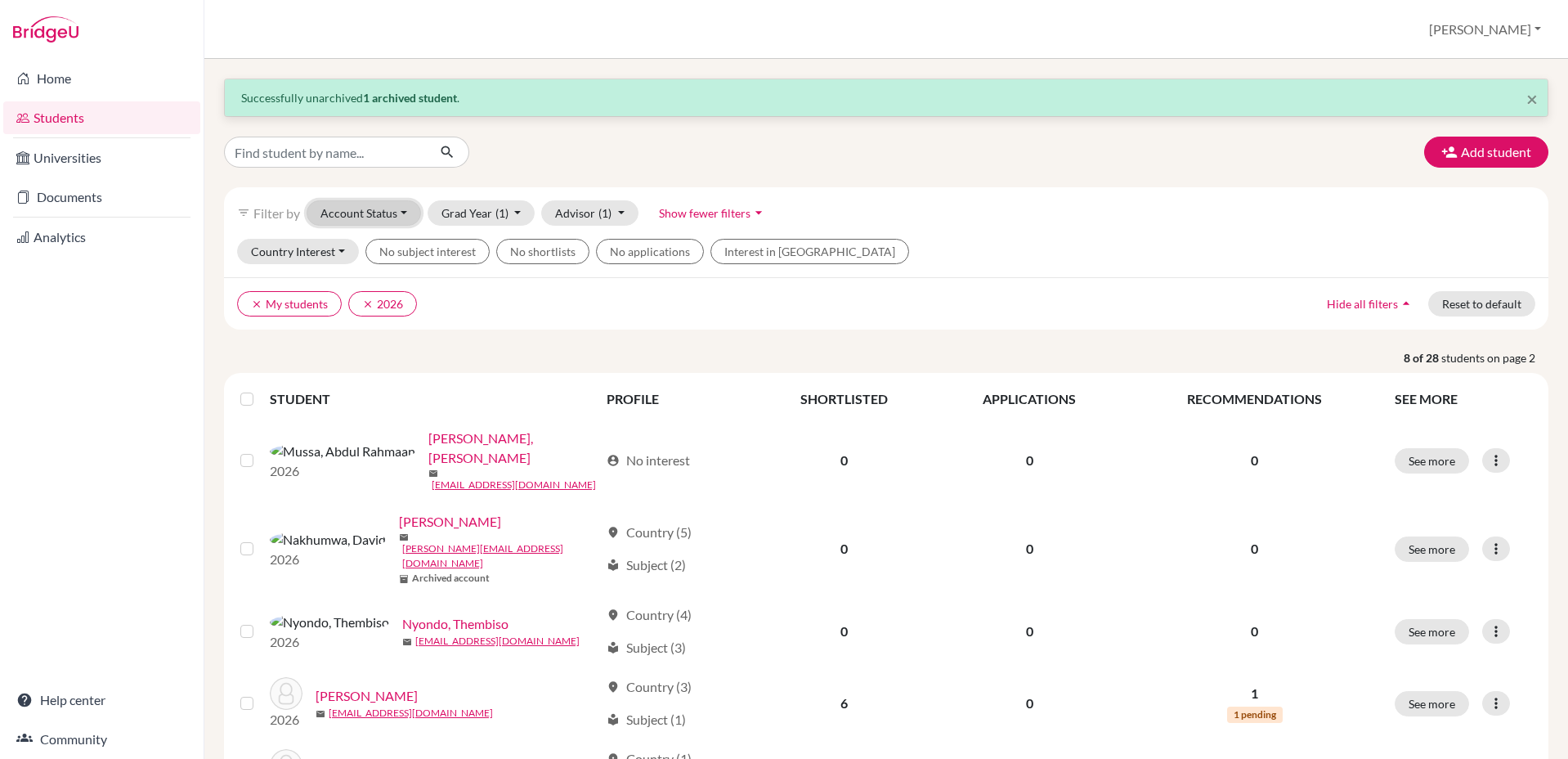
click at [402, 219] on button "Account Status" at bounding box center [363, 213] width 114 height 25
click at [383, 246] on span "Active accounts" at bounding box center [371, 247] width 89 height 20
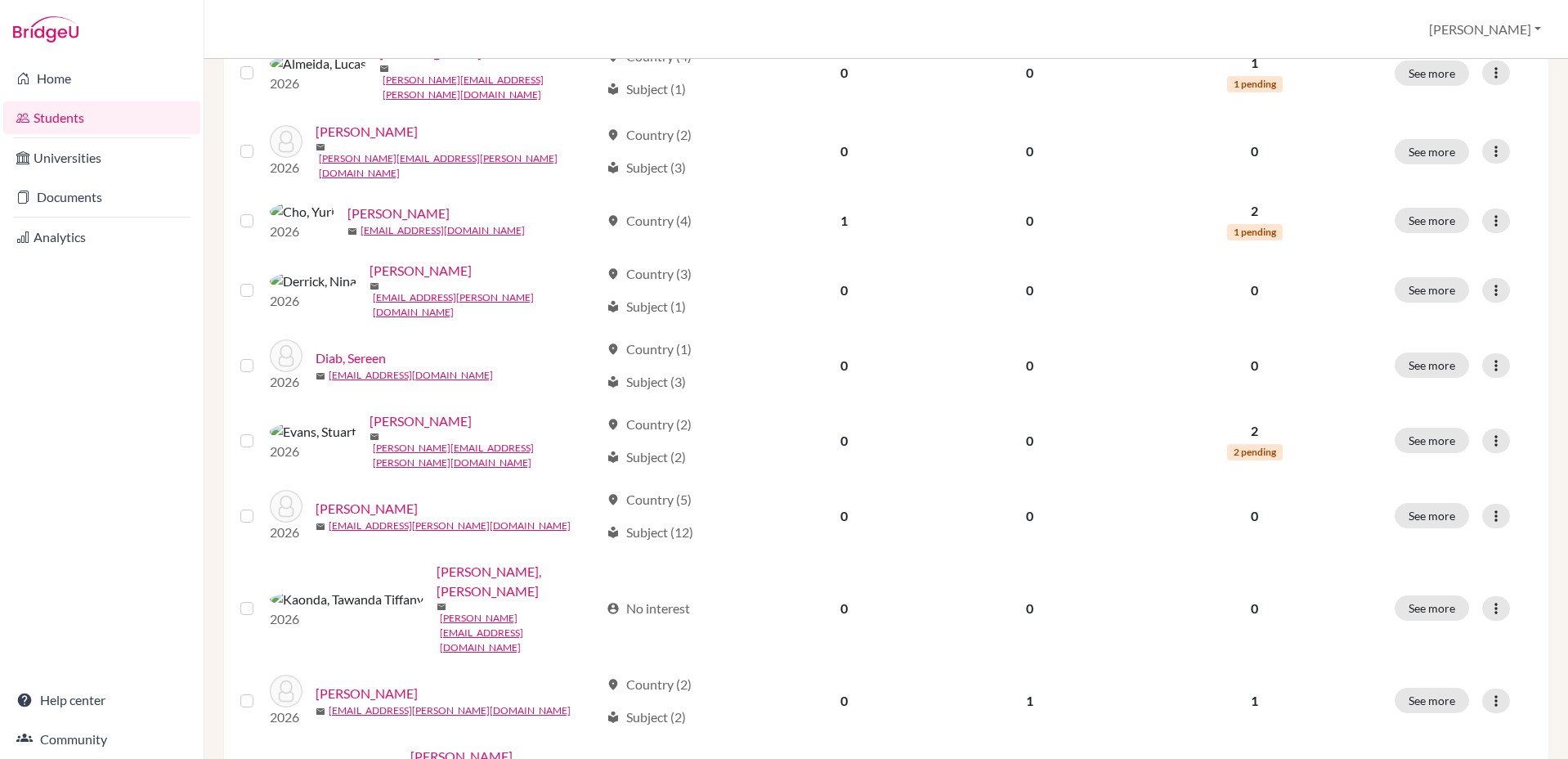
scroll to position [1170, 0]
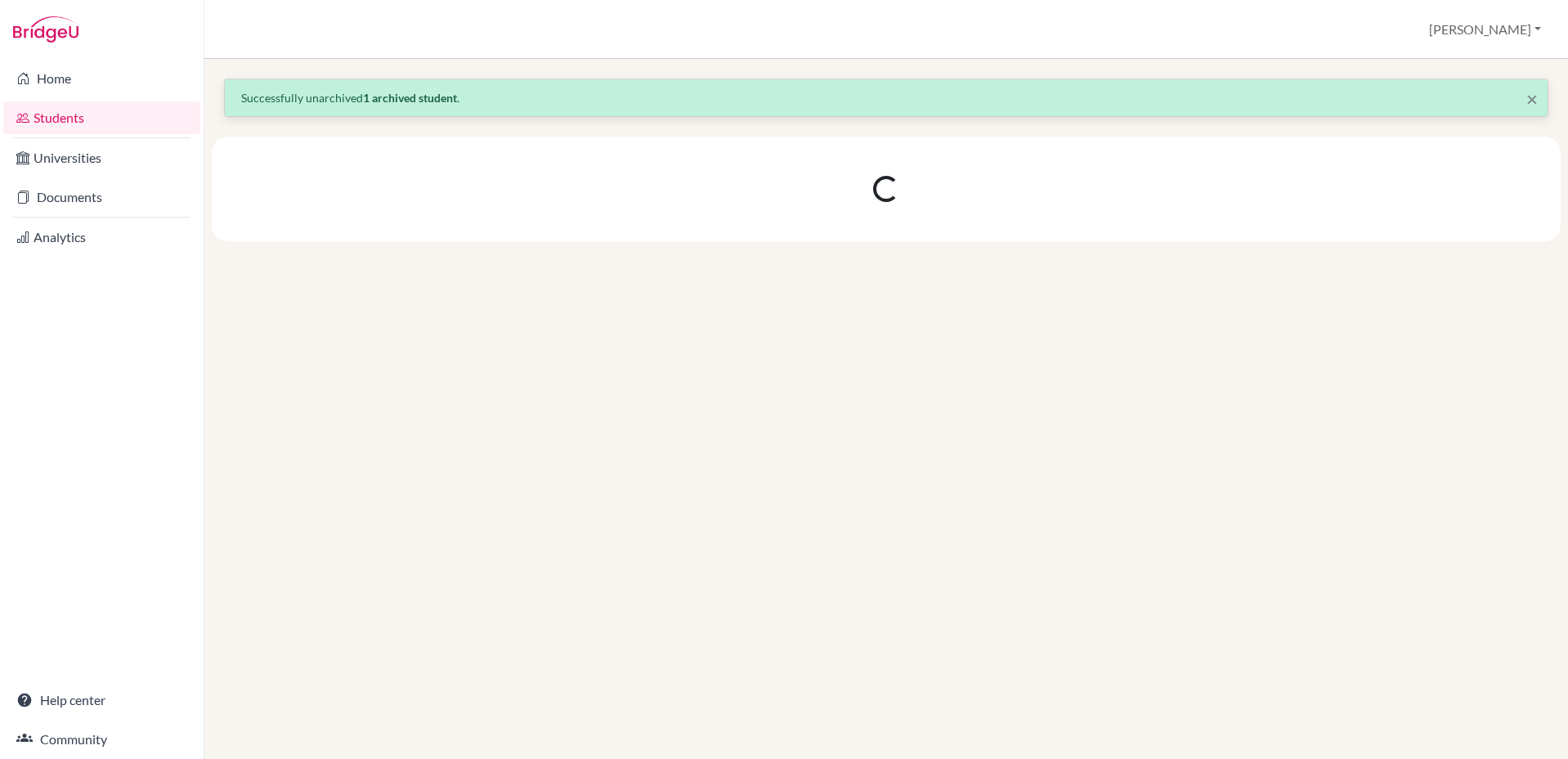
scroll to position [0, 0]
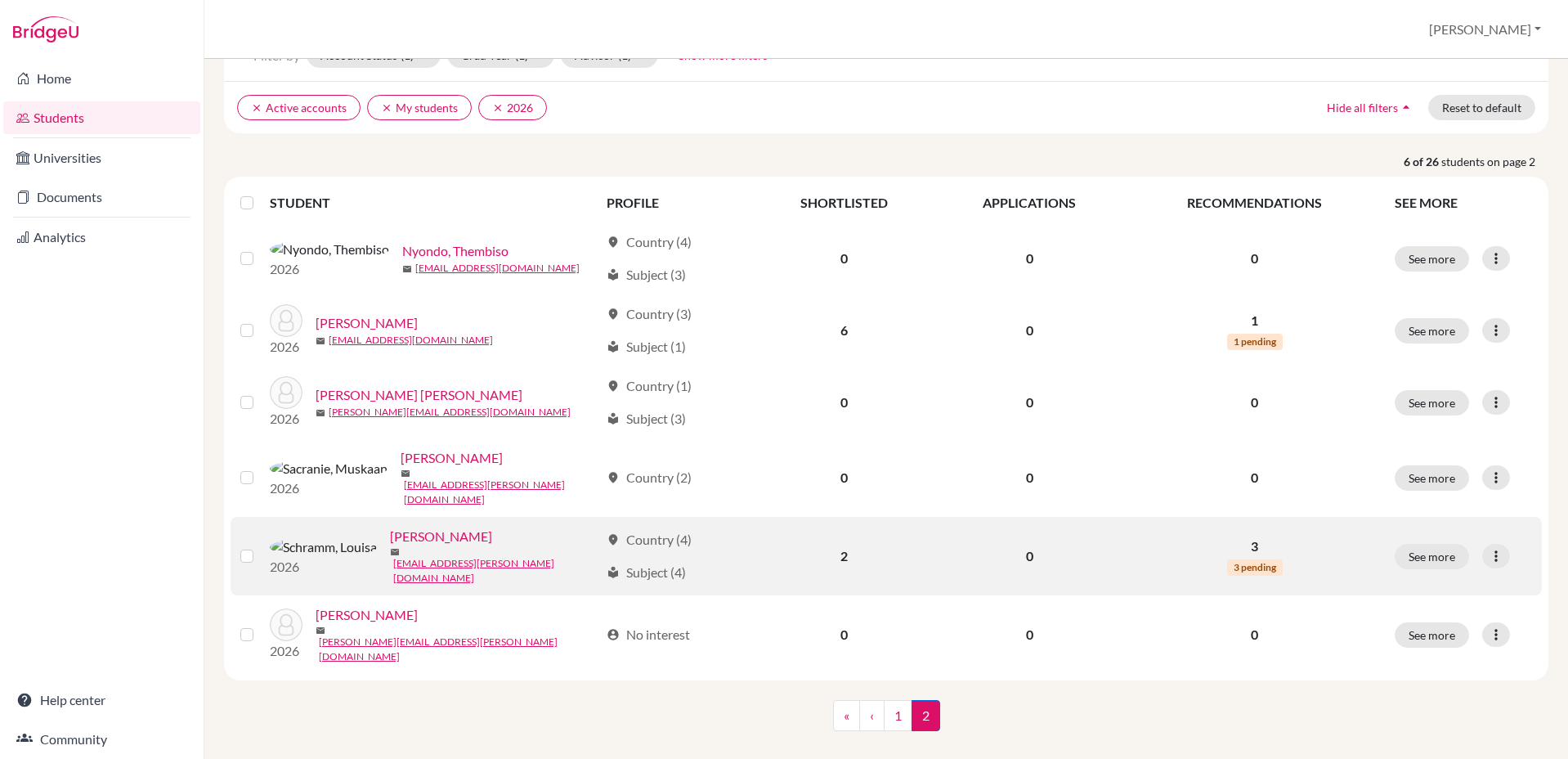
scroll to position [163, 0]
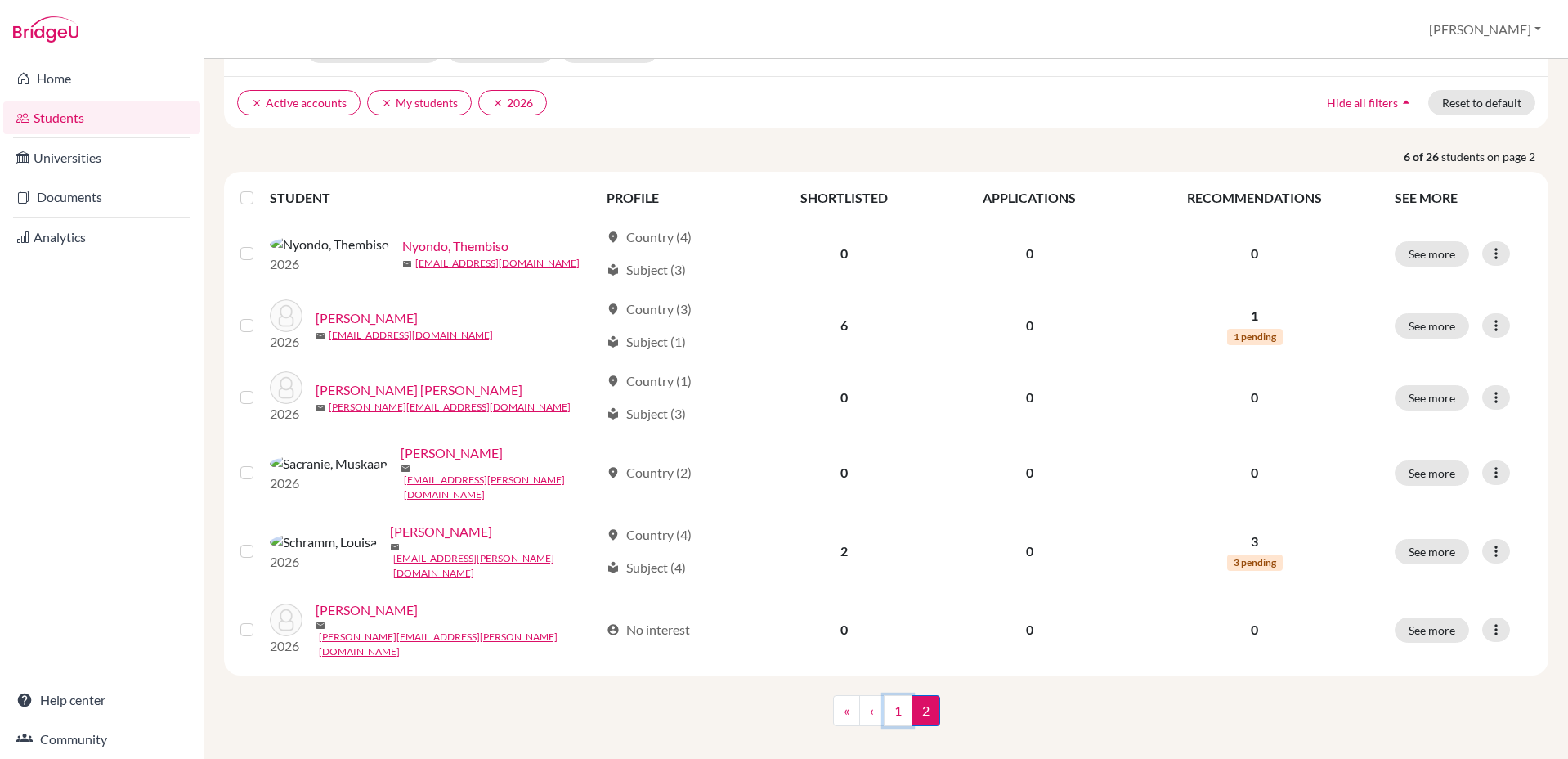
click at [900, 696] on link "1" at bounding box center [898, 710] width 29 height 31
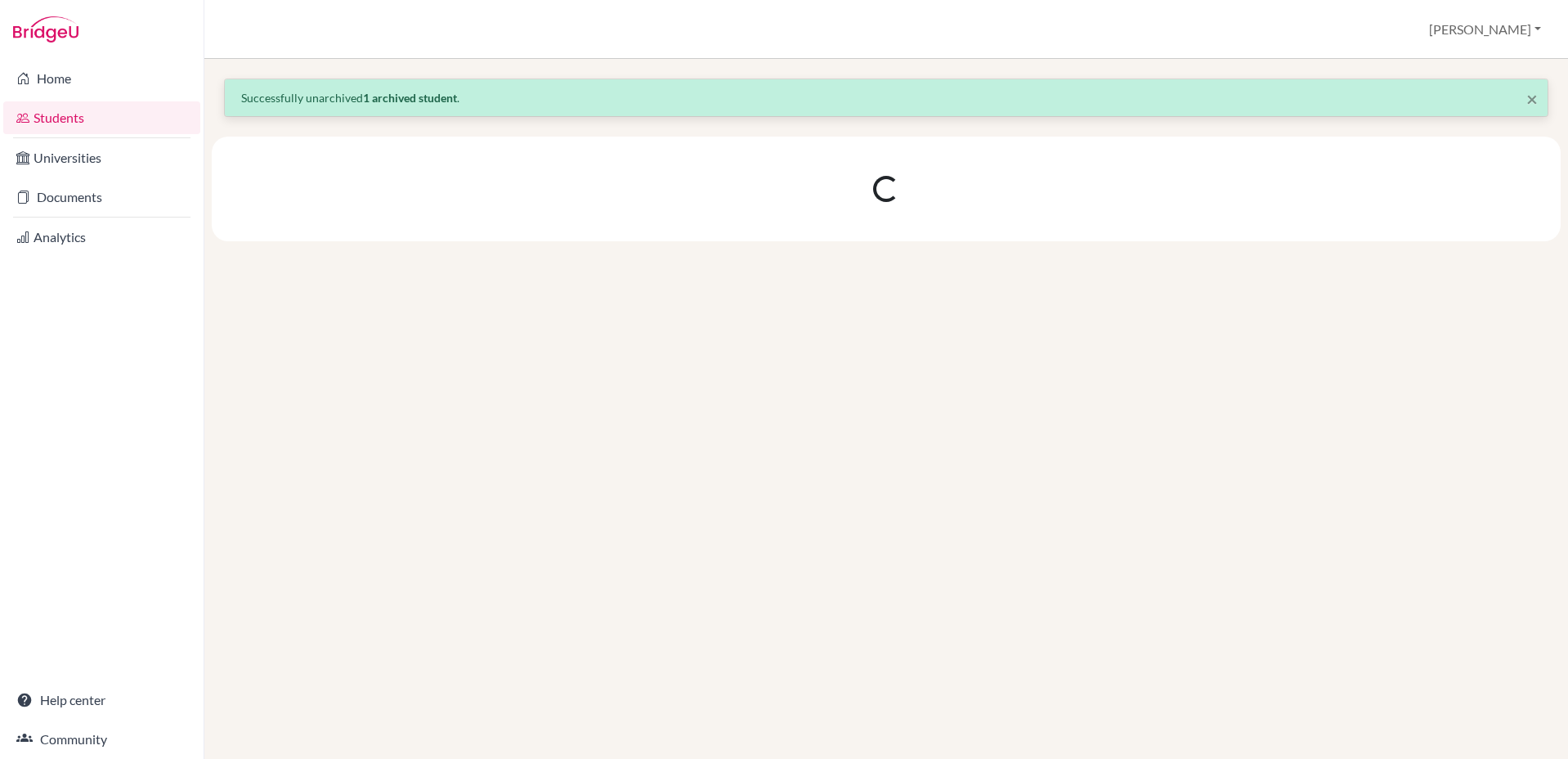
scroll to position [0, 0]
